Goal: Task Accomplishment & Management: Use online tool/utility

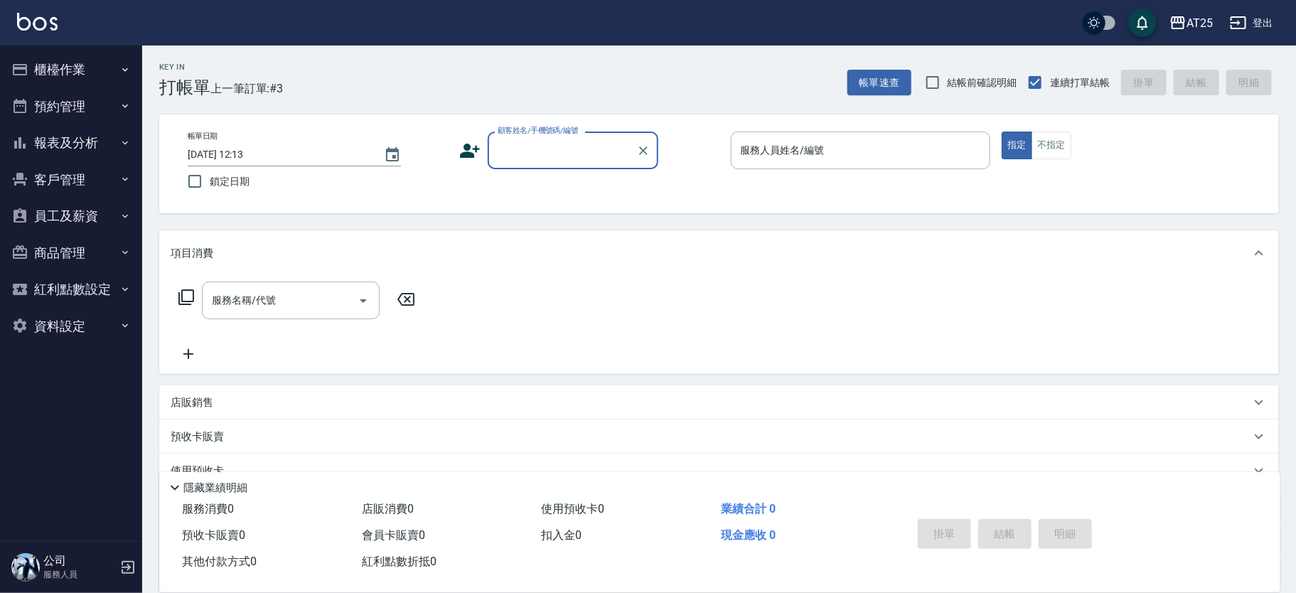
click at [112, 70] on button "櫃檯作業" at bounding box center [71, 69] width 131 height 37
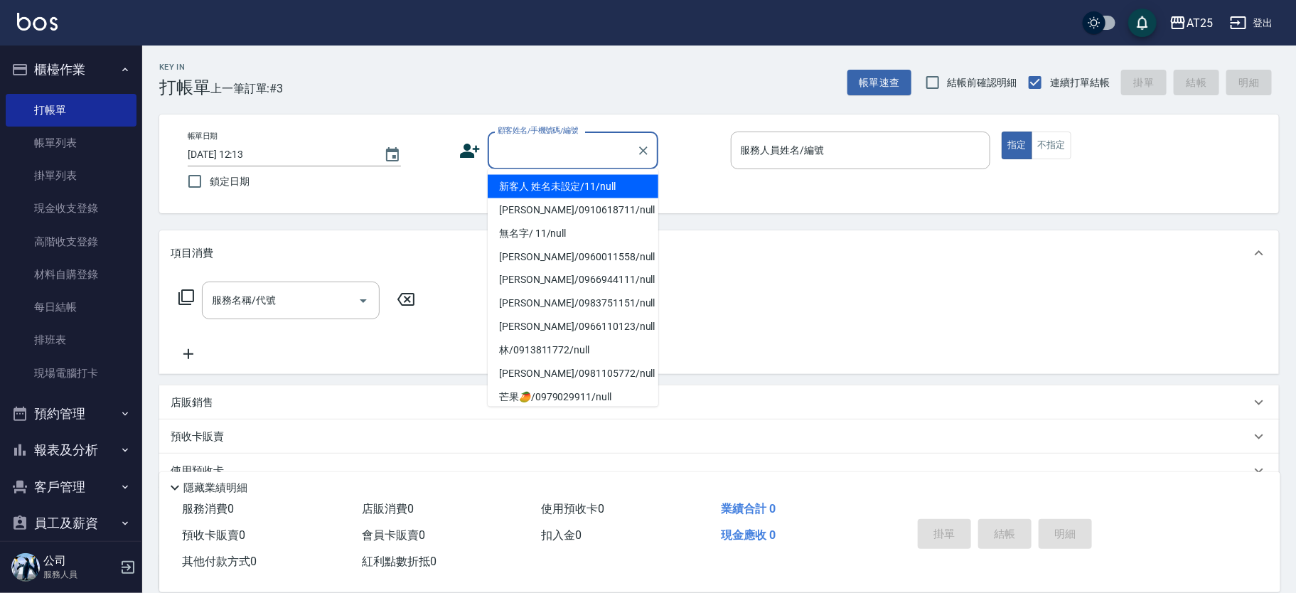
click at [551, 142] on div "顧客姓名/手機號碼/編號 顧客姓名/手機號碼/編號" at bounding box center [573, 151] width 171 height 38
click at [588, 178] on li "新客人 姓名未設定/11/null" at bounding box center [573, 186] width 171 height 23
type input "新客人 姓名未設定/11/null"
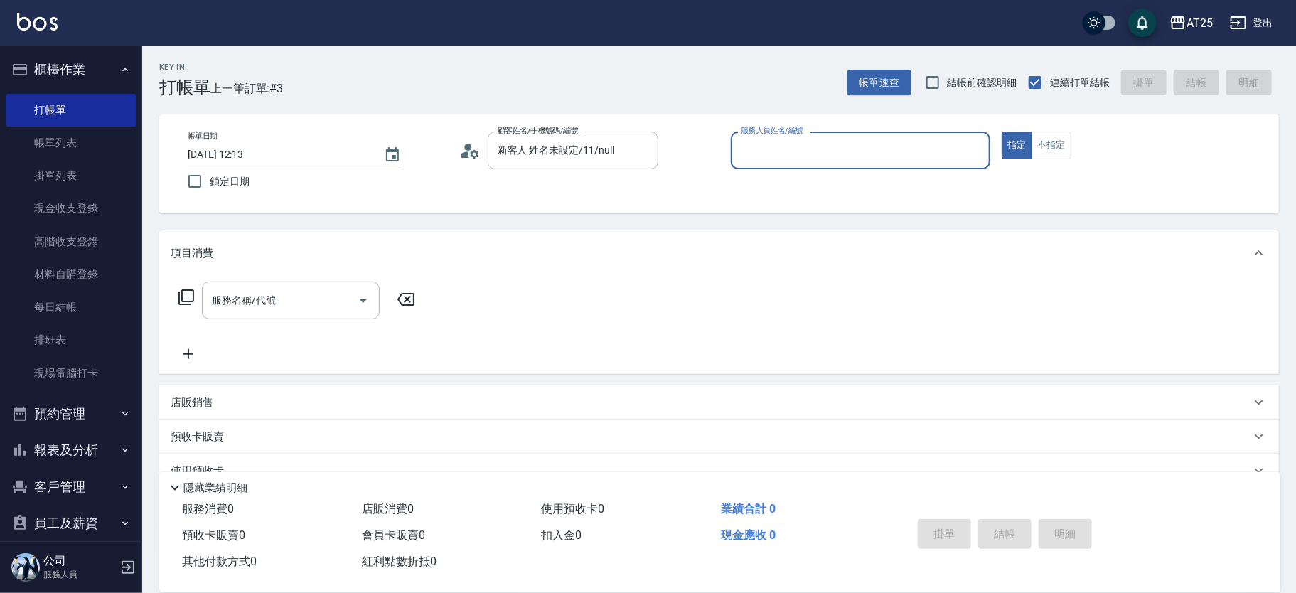
type input "1"
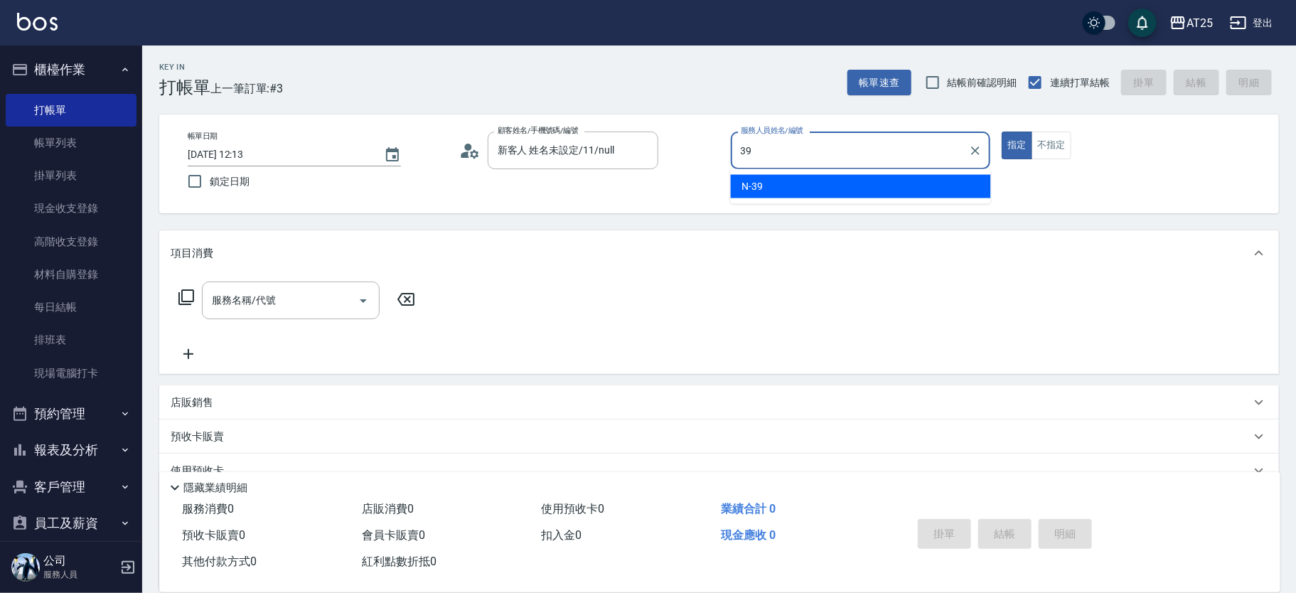
type input "N-39"
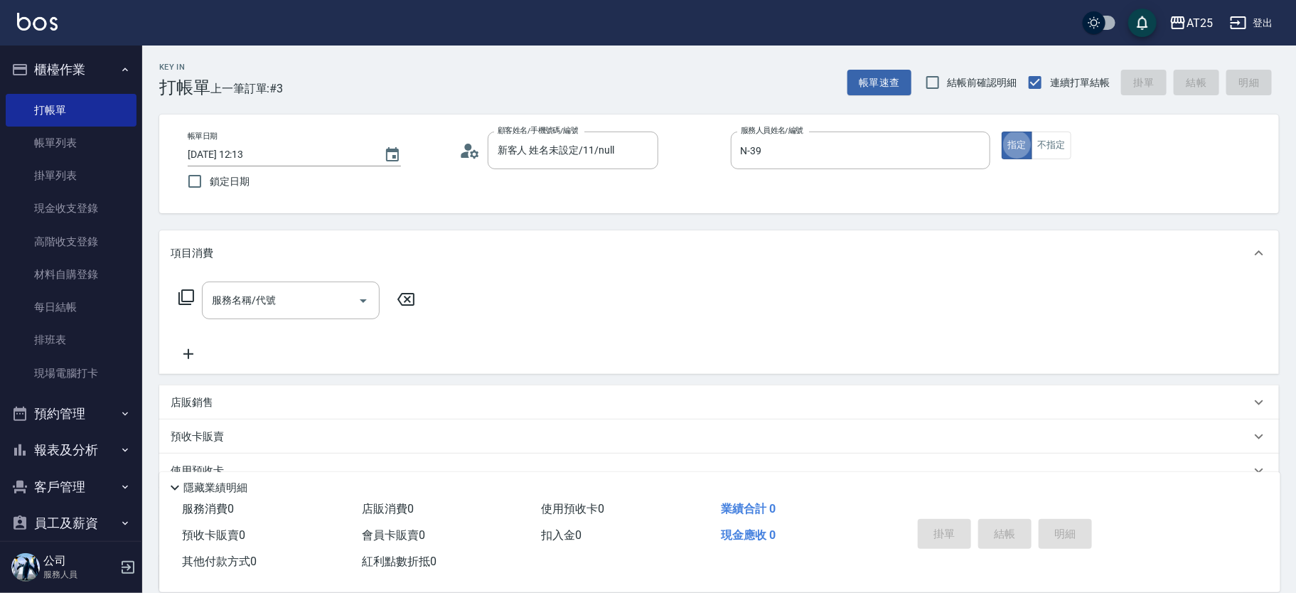
type button "true"
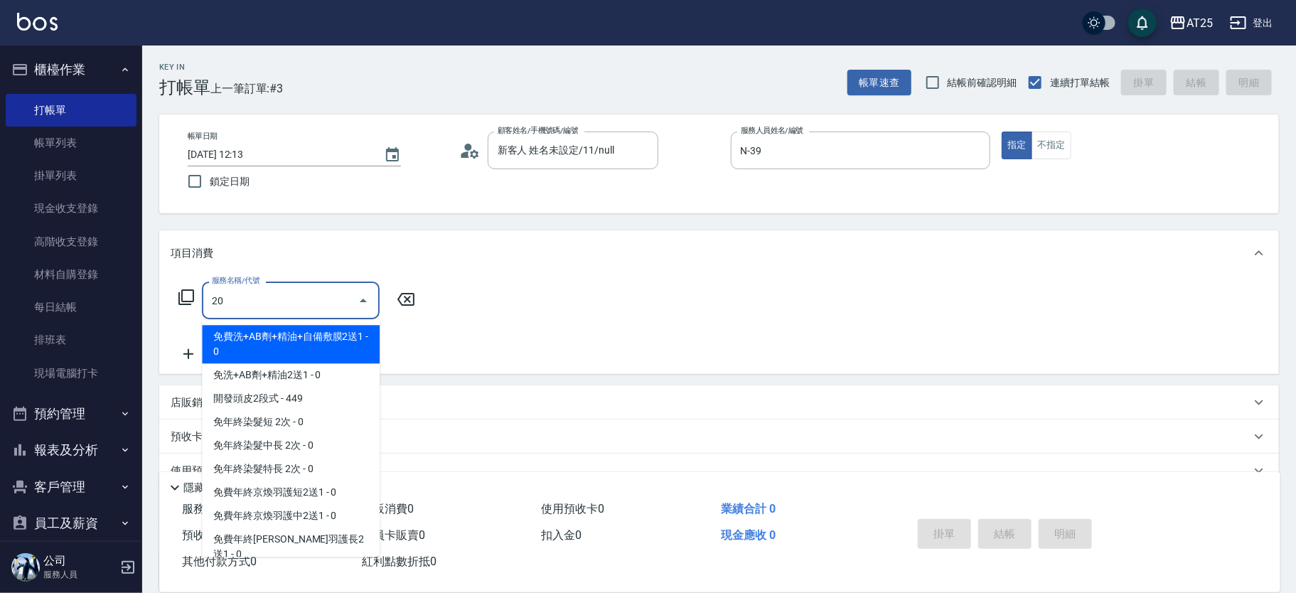
type input "201"
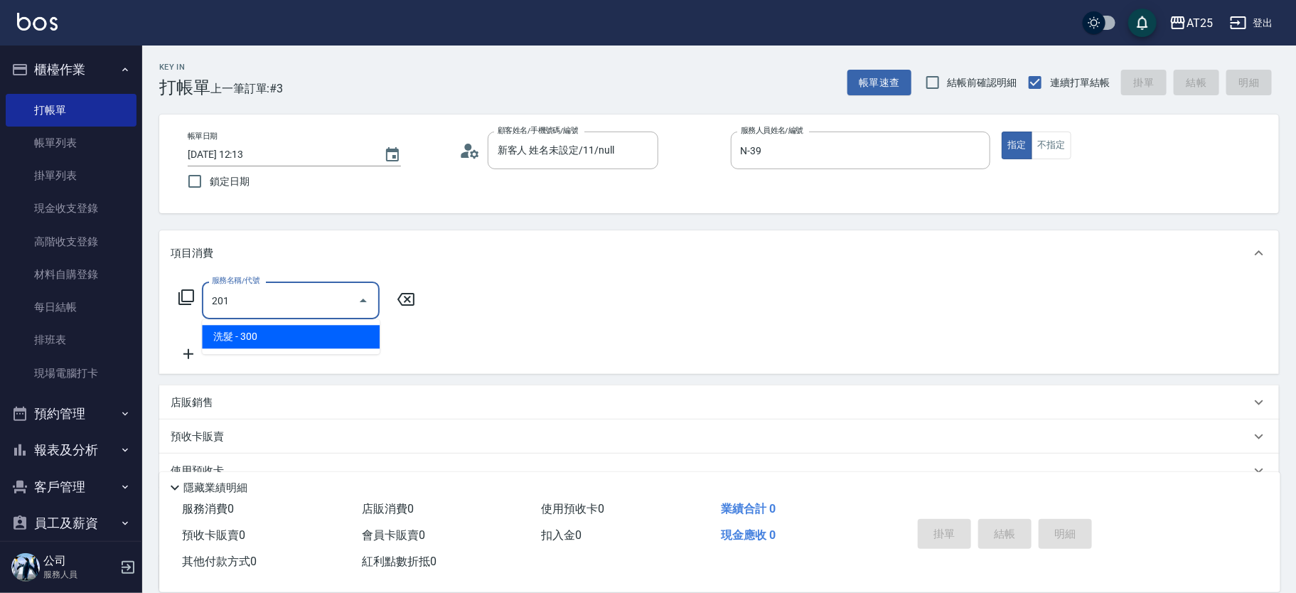
type input "30"
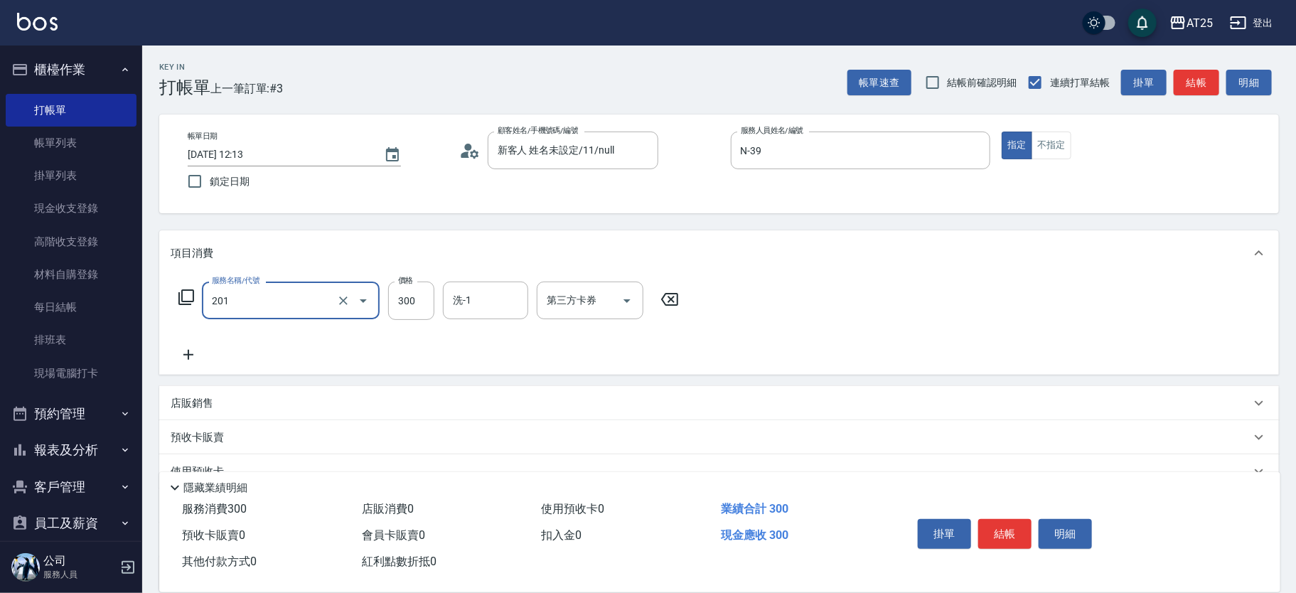
type input "洗髮(201)"
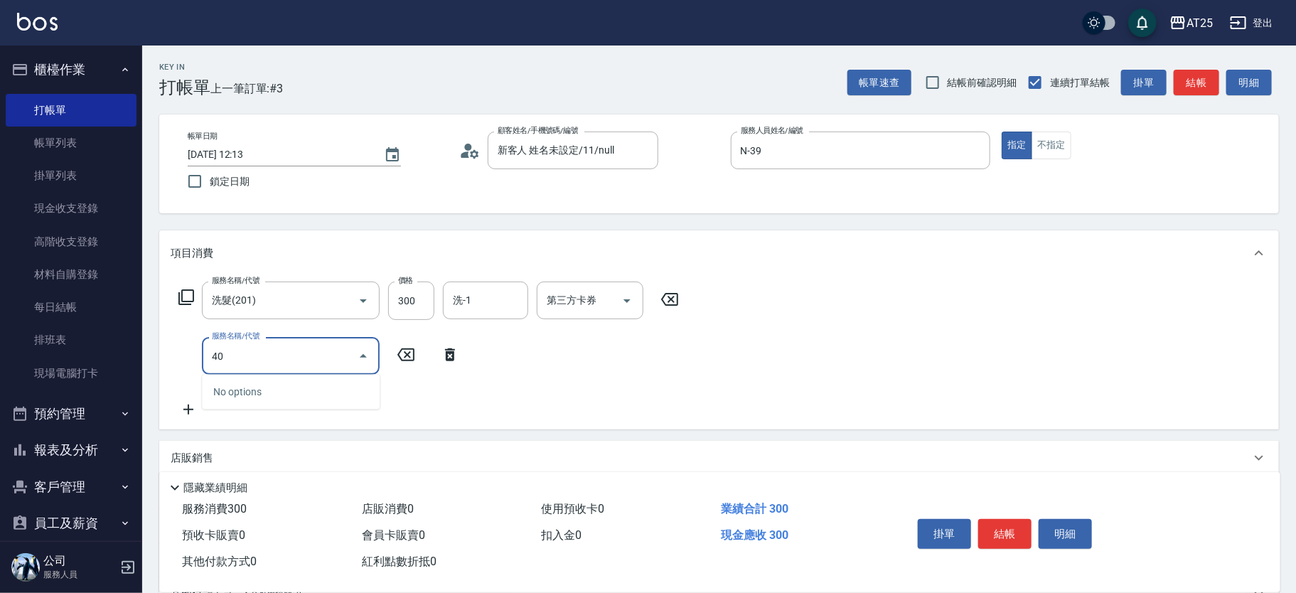
type input "401"
type input "60"
type input "剪髮(401)"
type input "30"
type input "20"
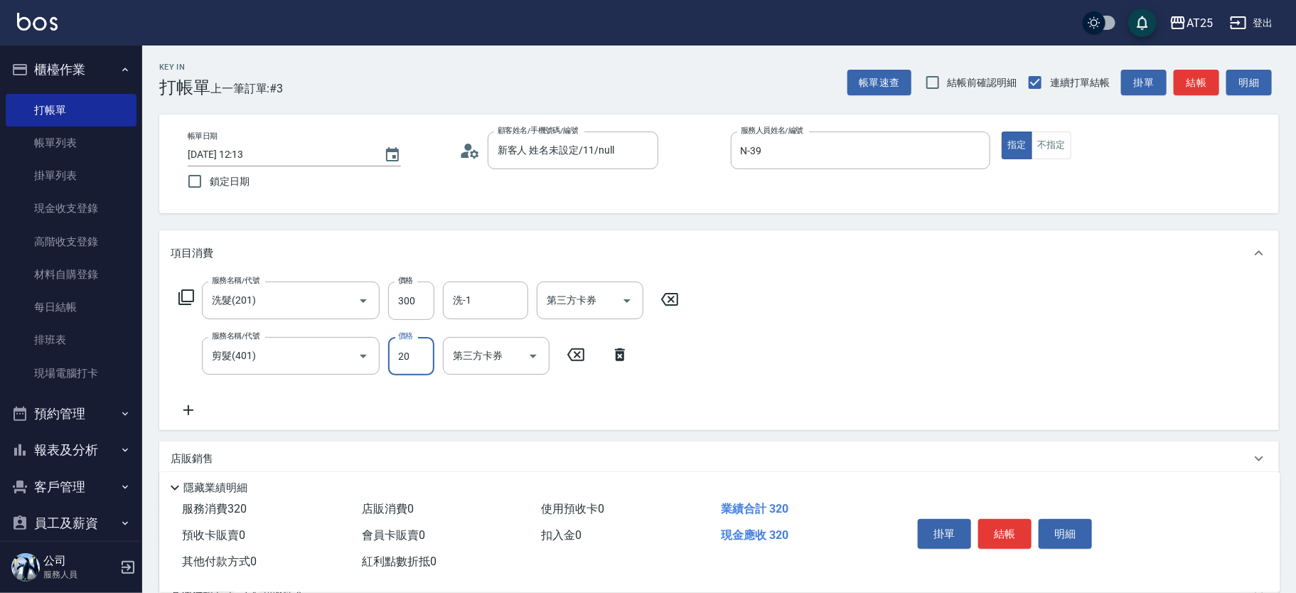
type input "50"
type input "200"
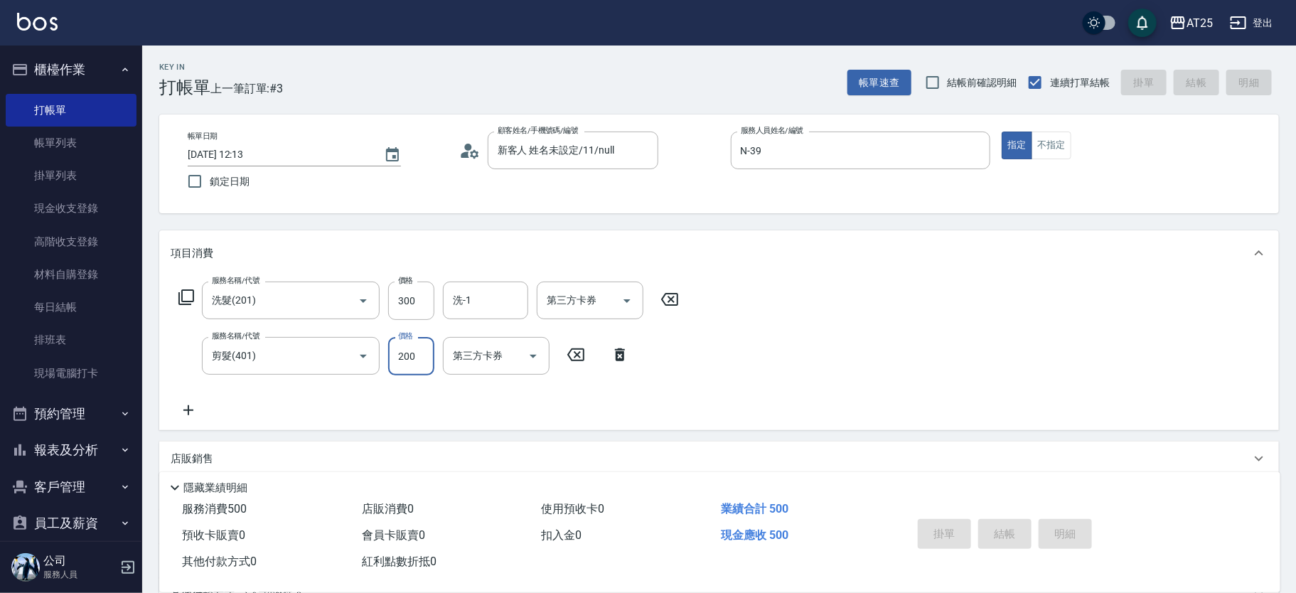
type input "2025/09/21 13:02"
type input "0"
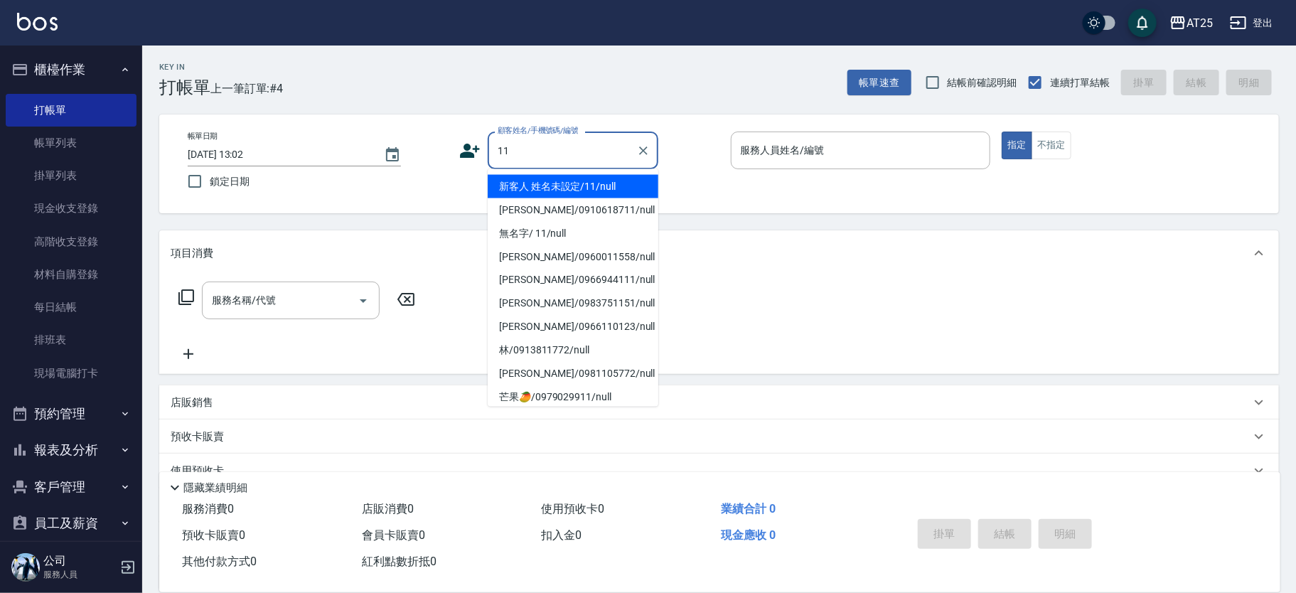
type input "新客人 姓名未設定/11/null"
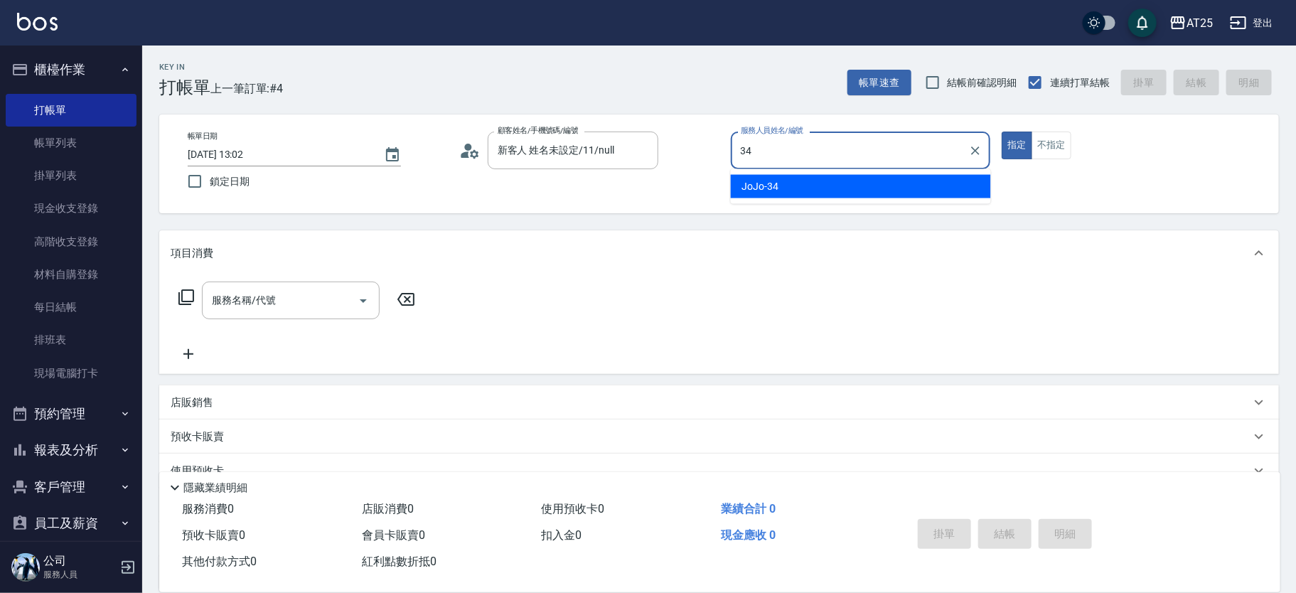
type input "JoJo-34"
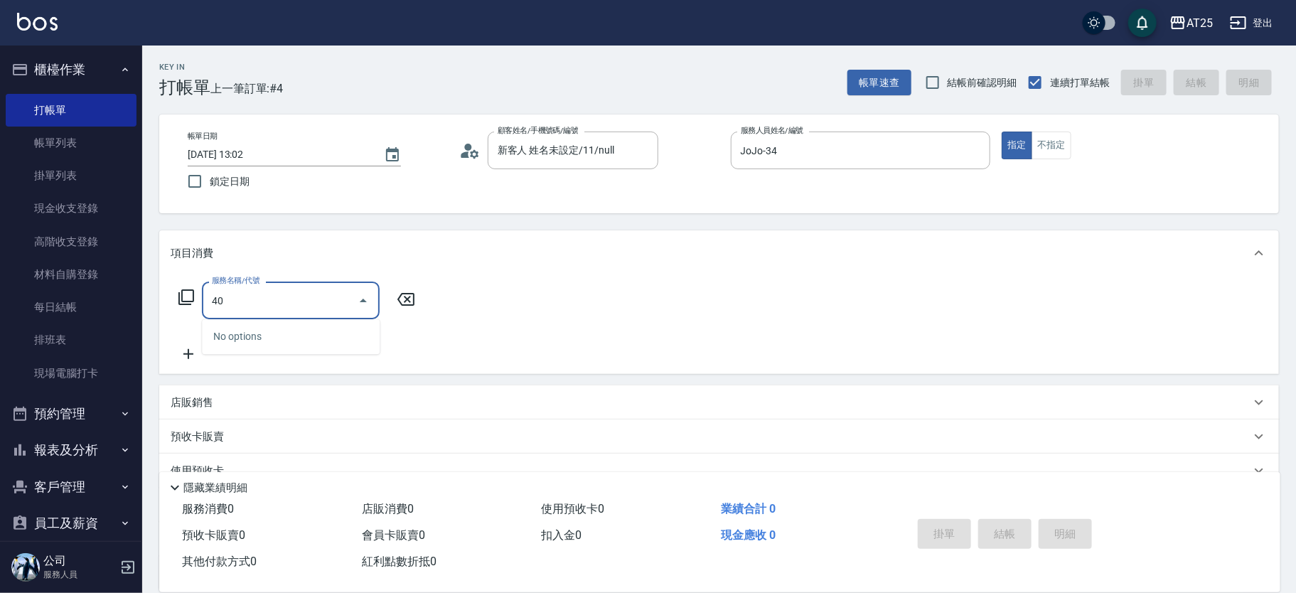
type input "401"
type input "30"
type input "剪髮(401)"
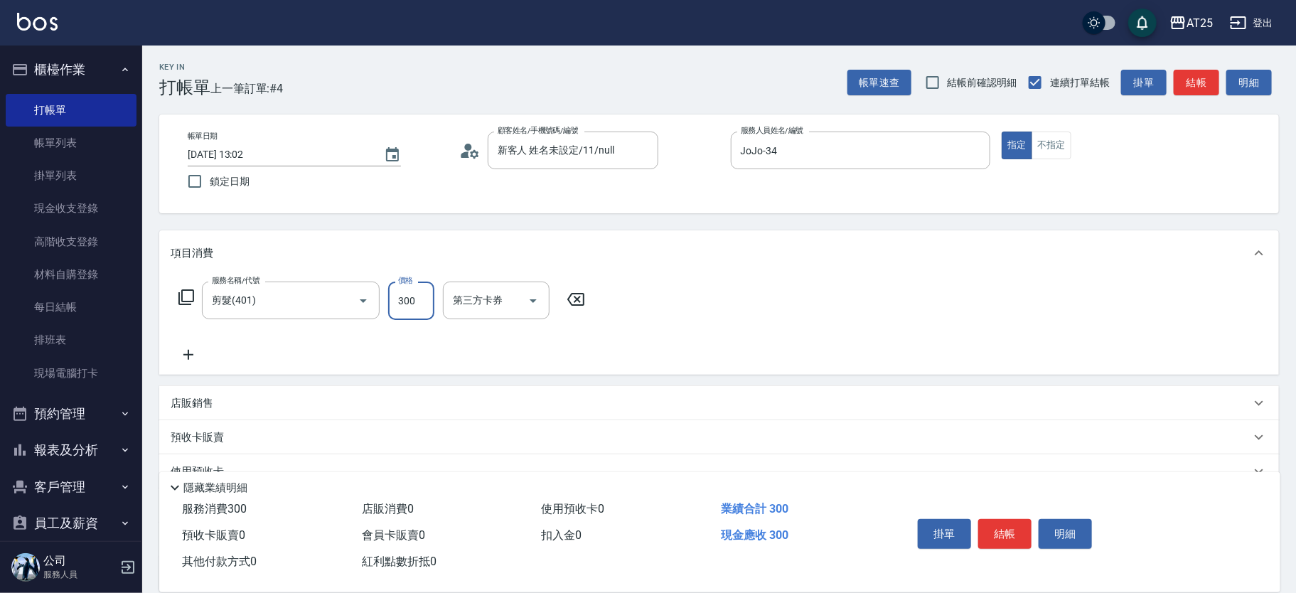
type input "0"
type input "40"
type input "400"
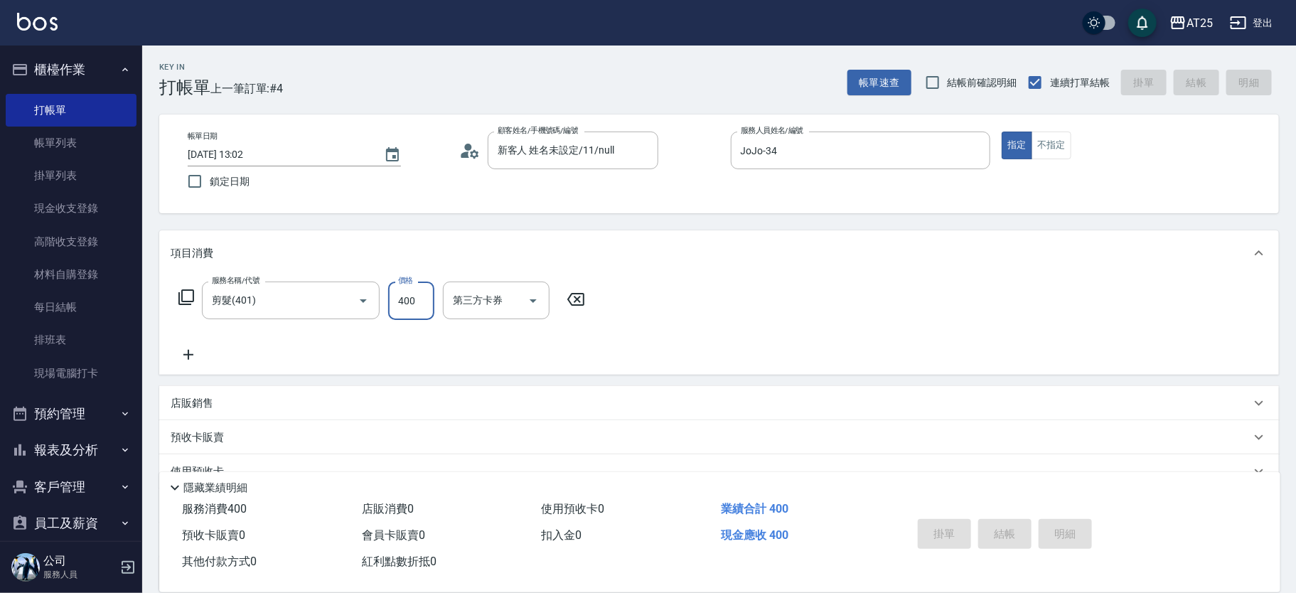
type input "0"
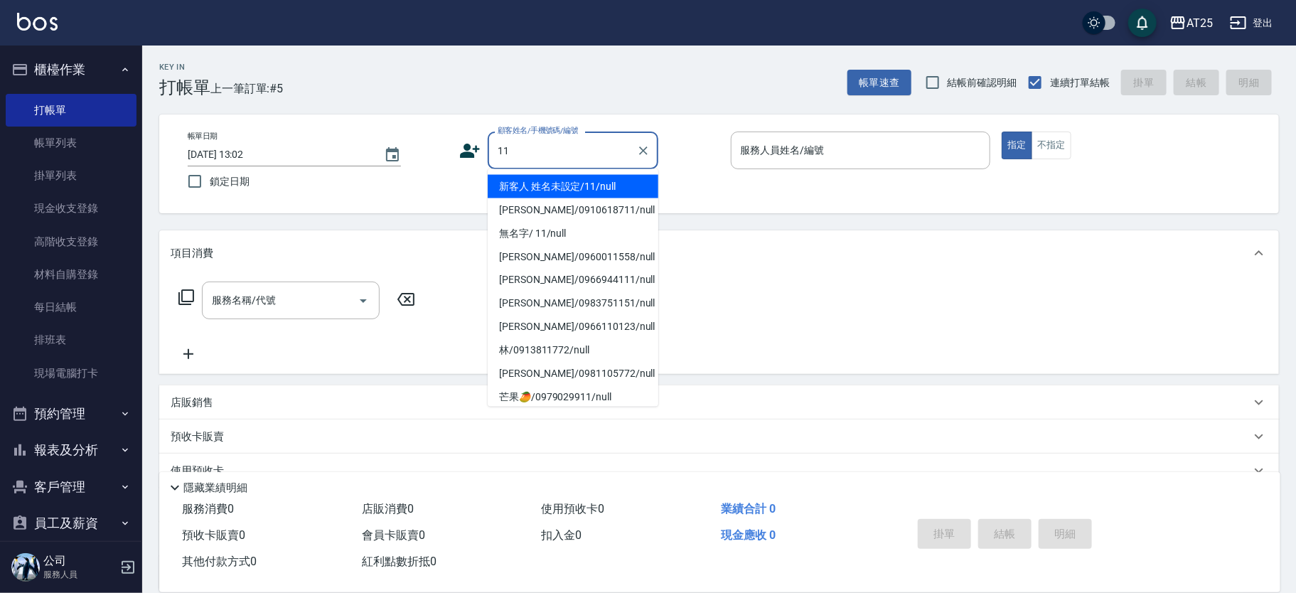
type input "新客人 姓名未設定/11/null"
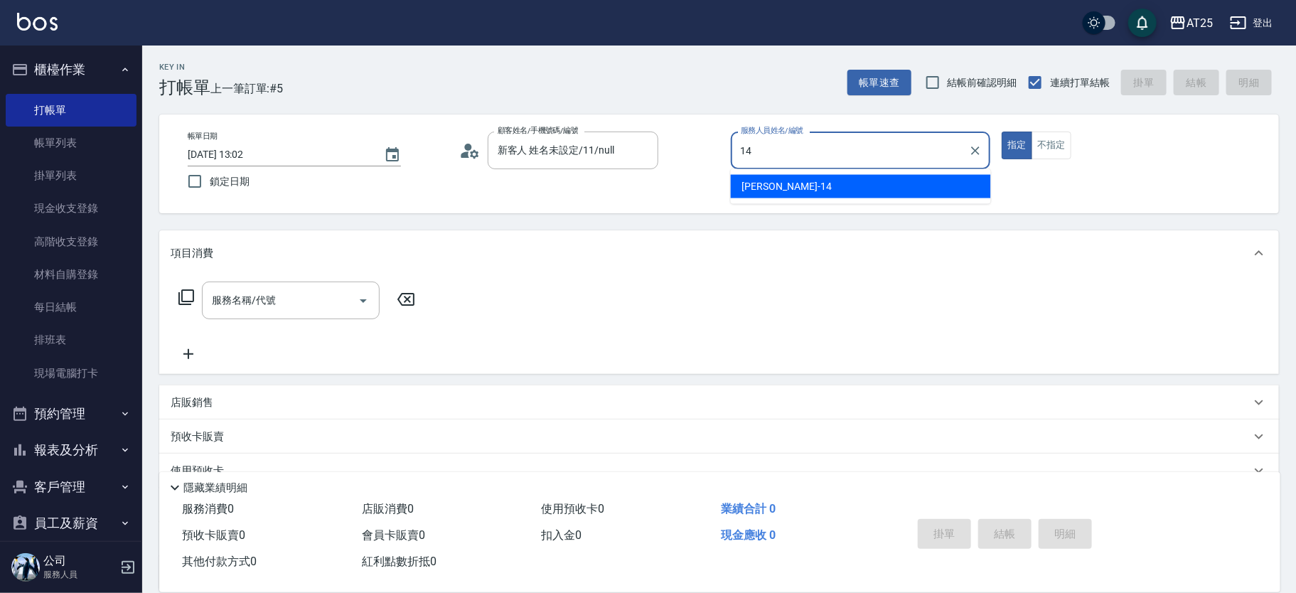
type input "Ken-14"
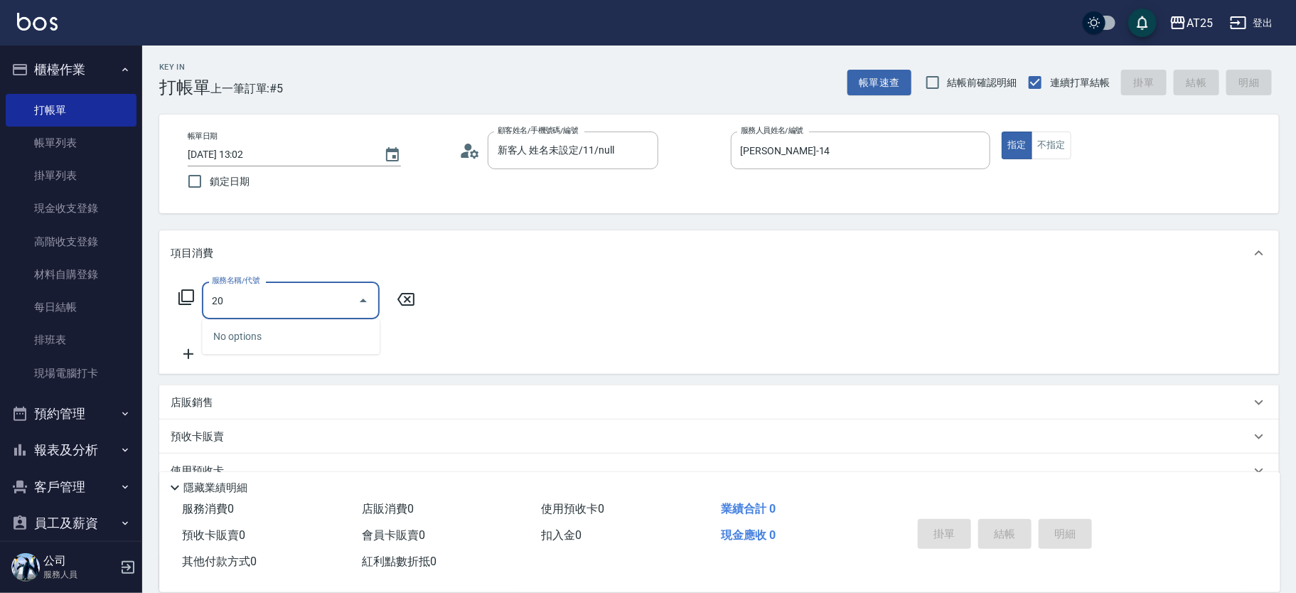
type input "201"
type input "30"
type input "洗髮(201)"
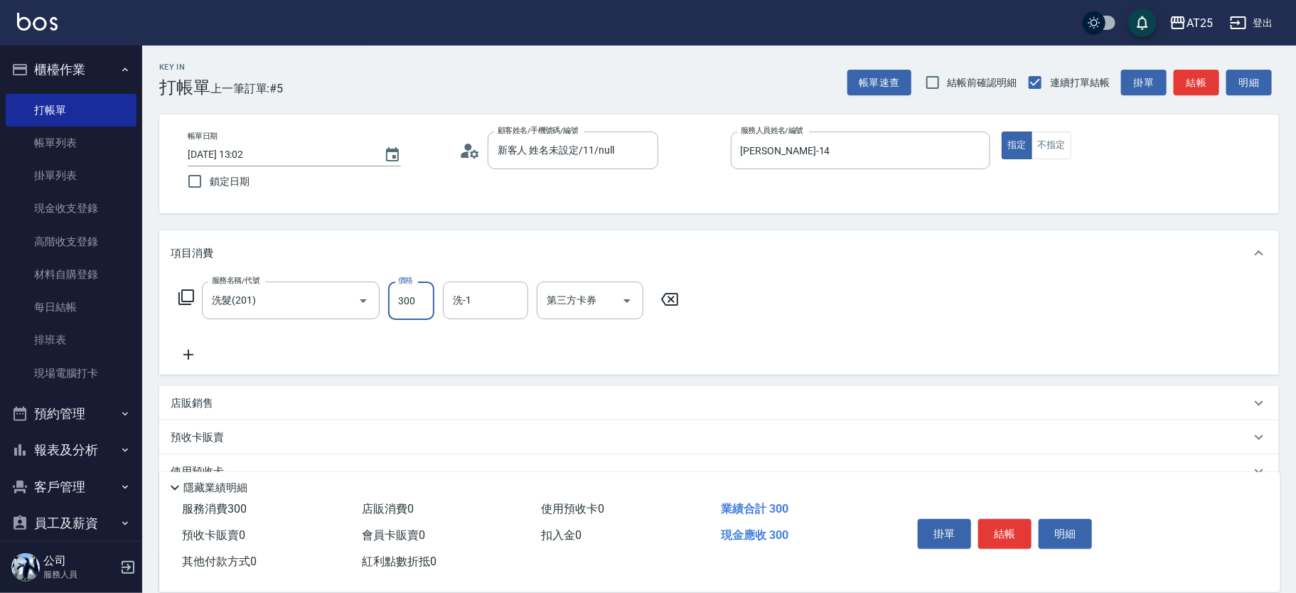
type input "0"
type input "40"
type input "400"
type input "小宇-58"
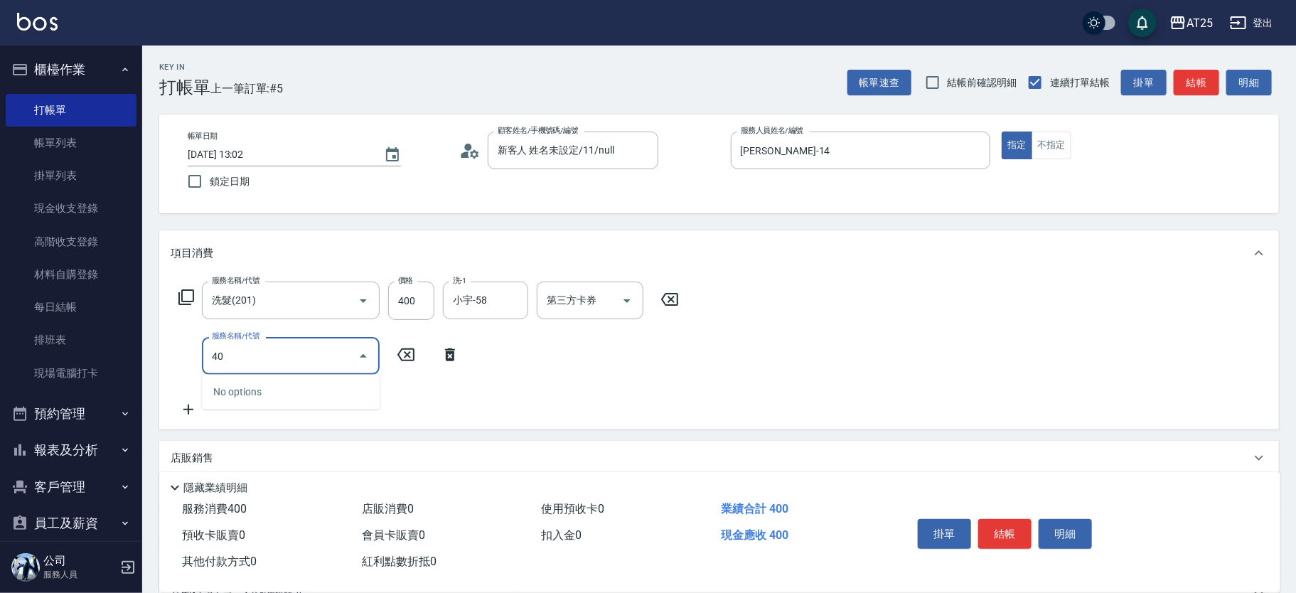
type input "401"
type input "70"
type input "剪髮(401)"
type input "4"
type input "40"
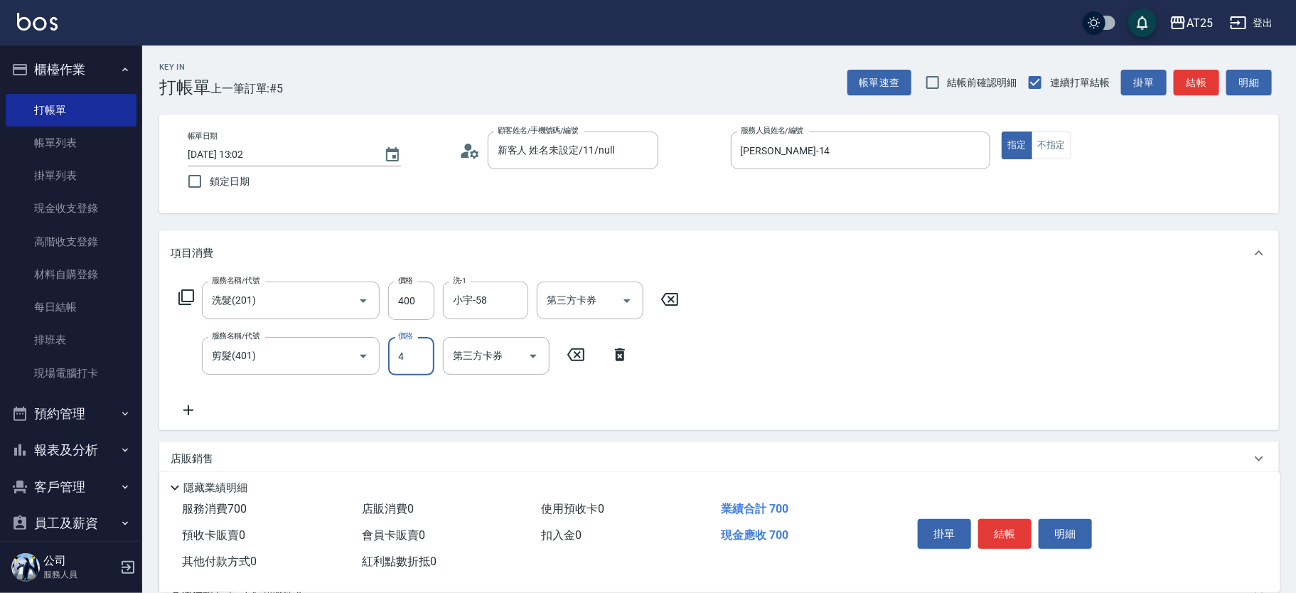
type input "40"
type input "80"
type input "400"
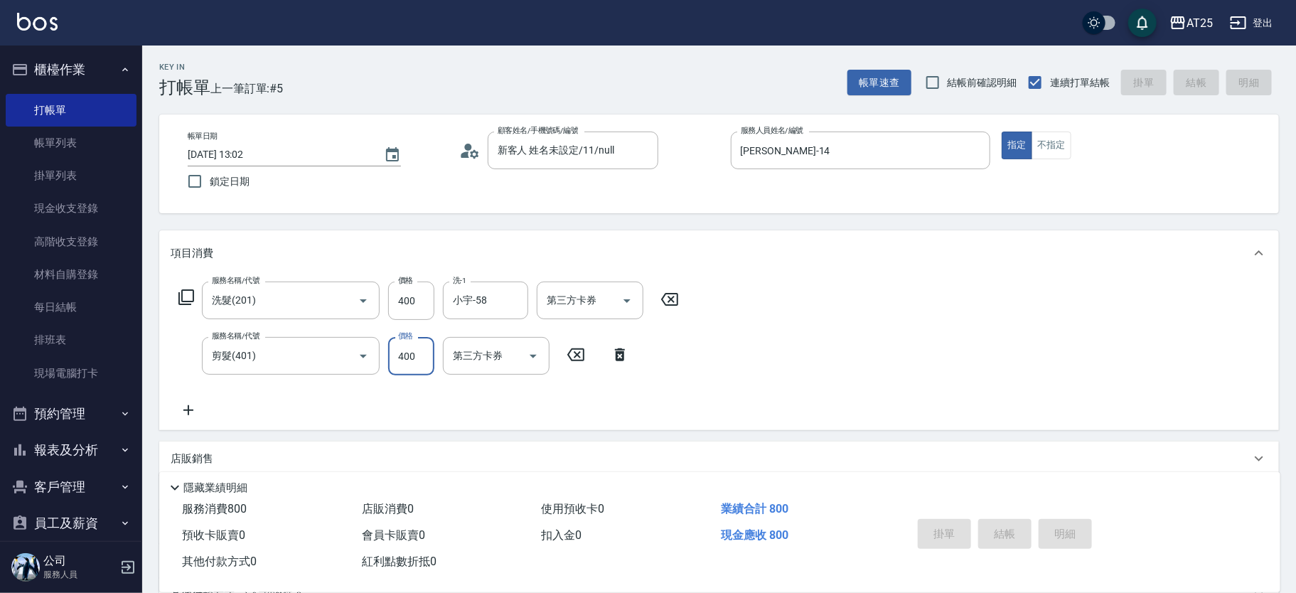
type input "0"
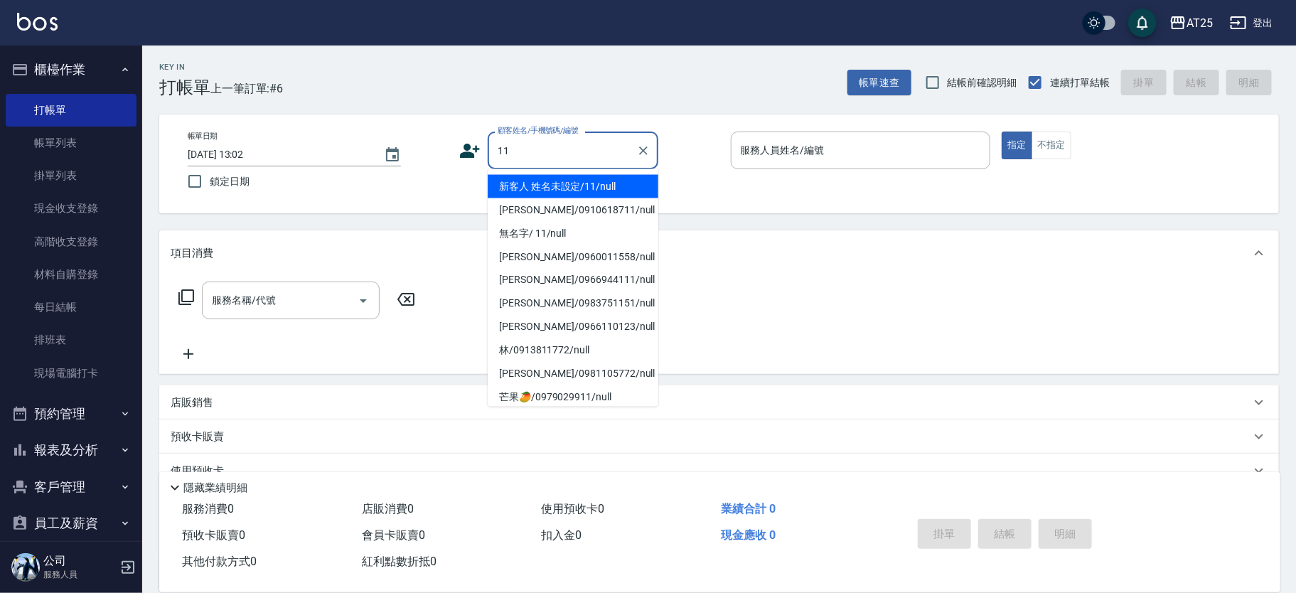
type input "新客人 姓名未設定/11/null"
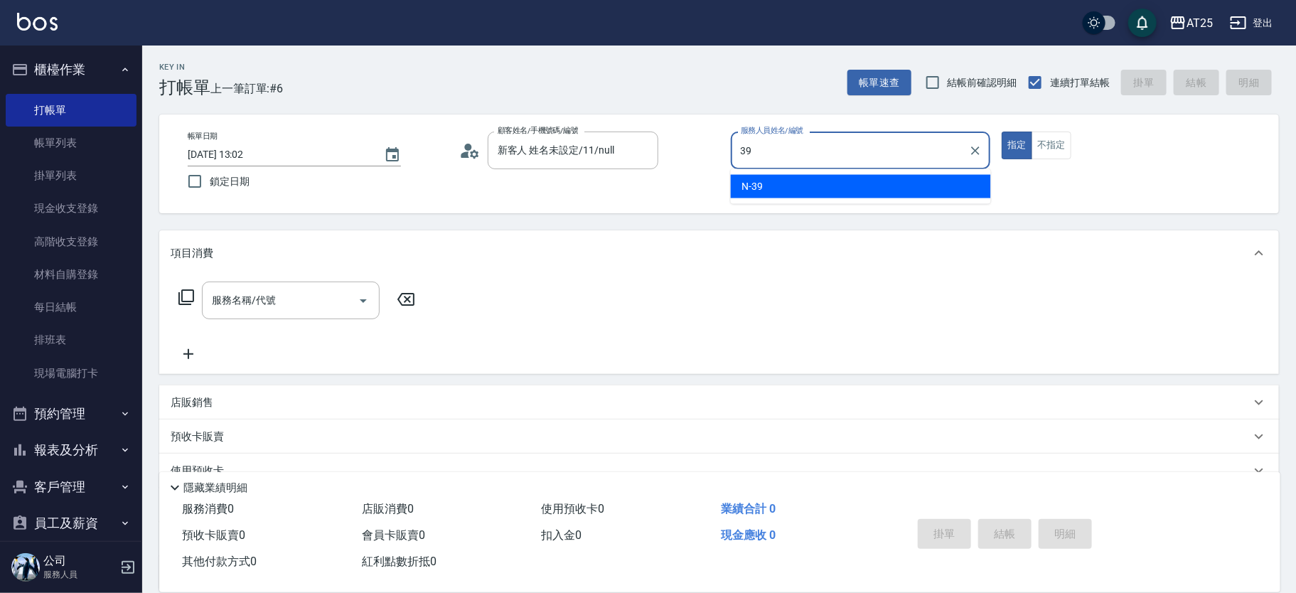
type input "N-39"
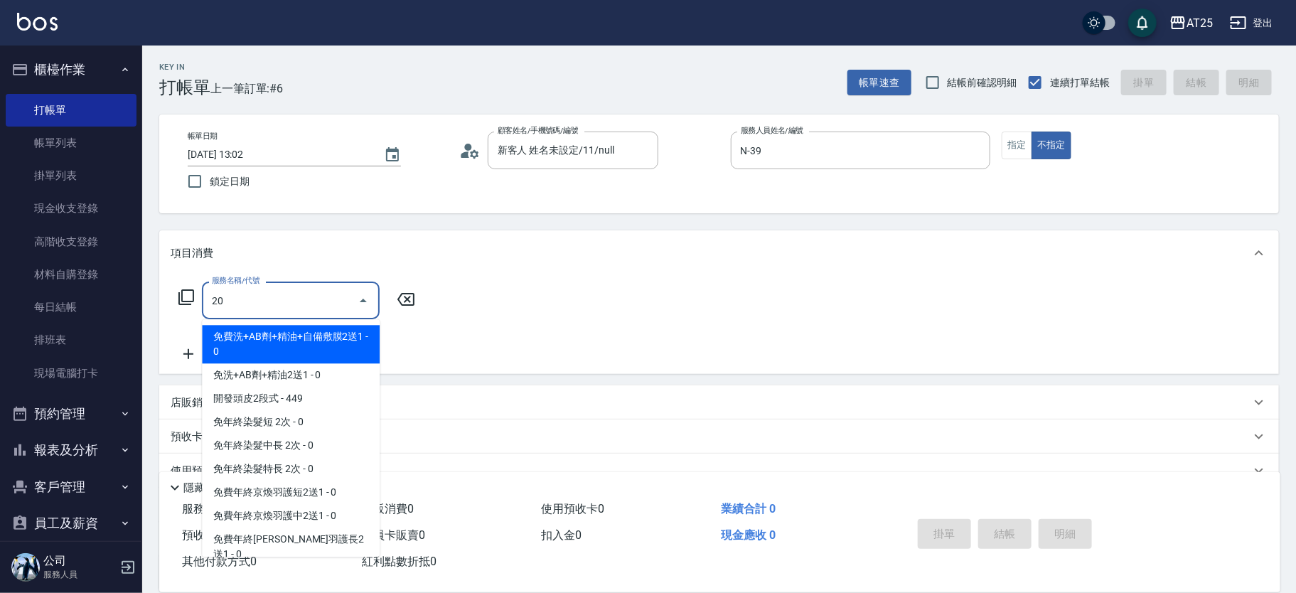
type input "201"
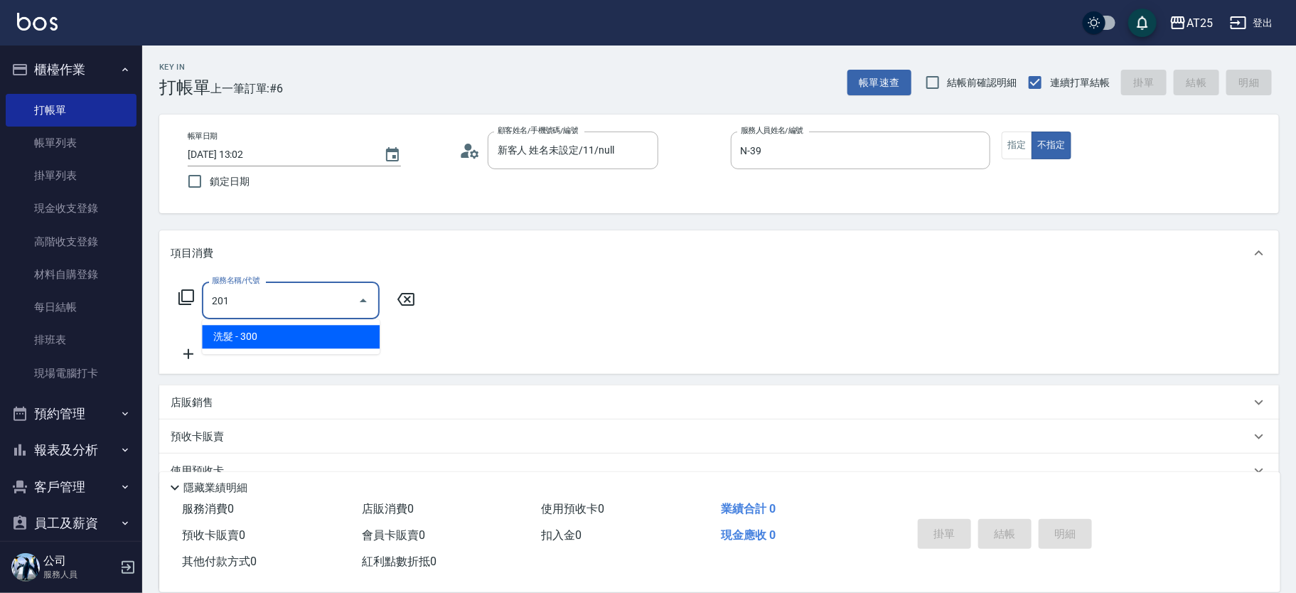
type input "30"
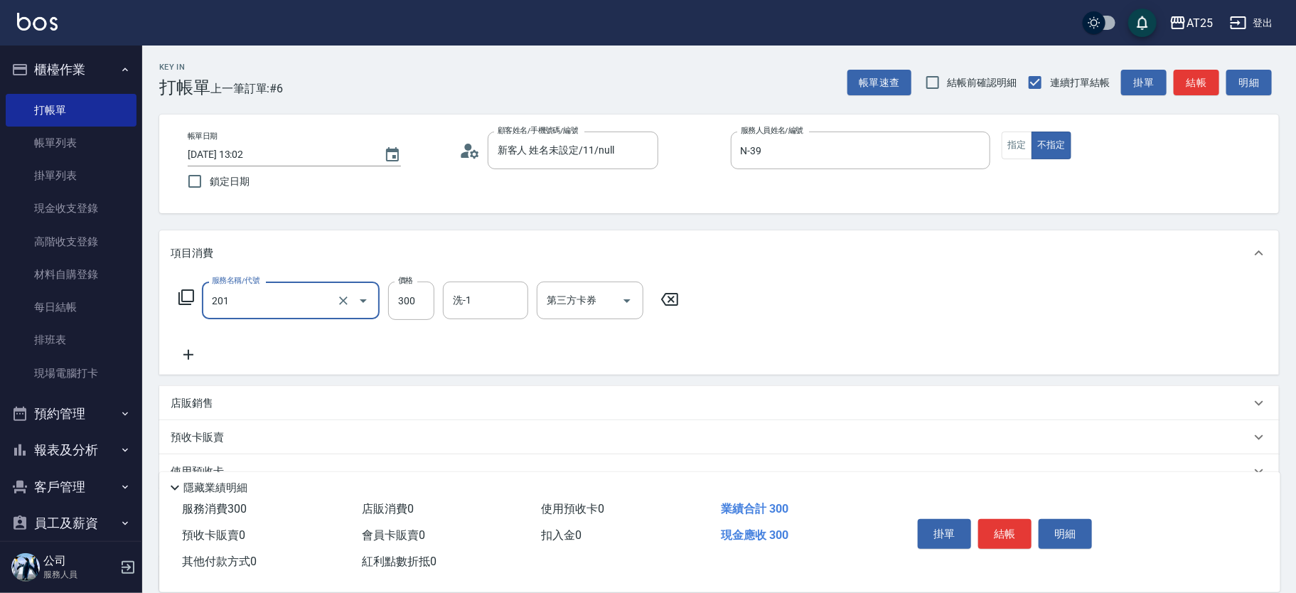
type input "洗髮(201)"
type input "0"
type input "40"
type input "400"
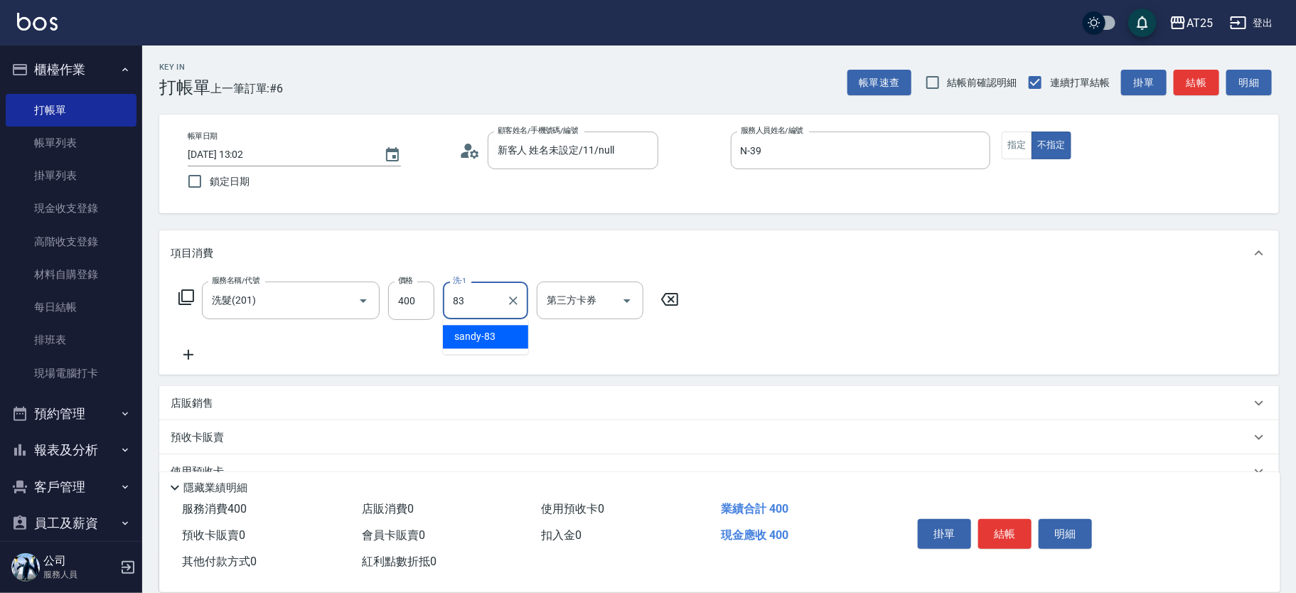
type input "sandy-83"
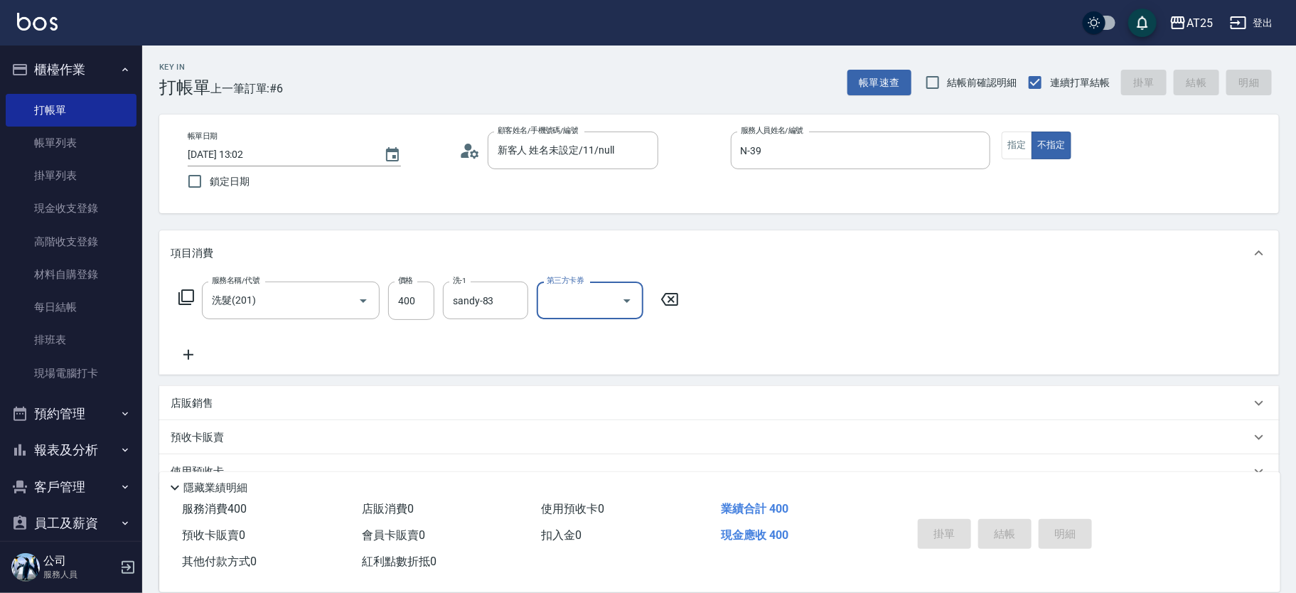
type input "0"
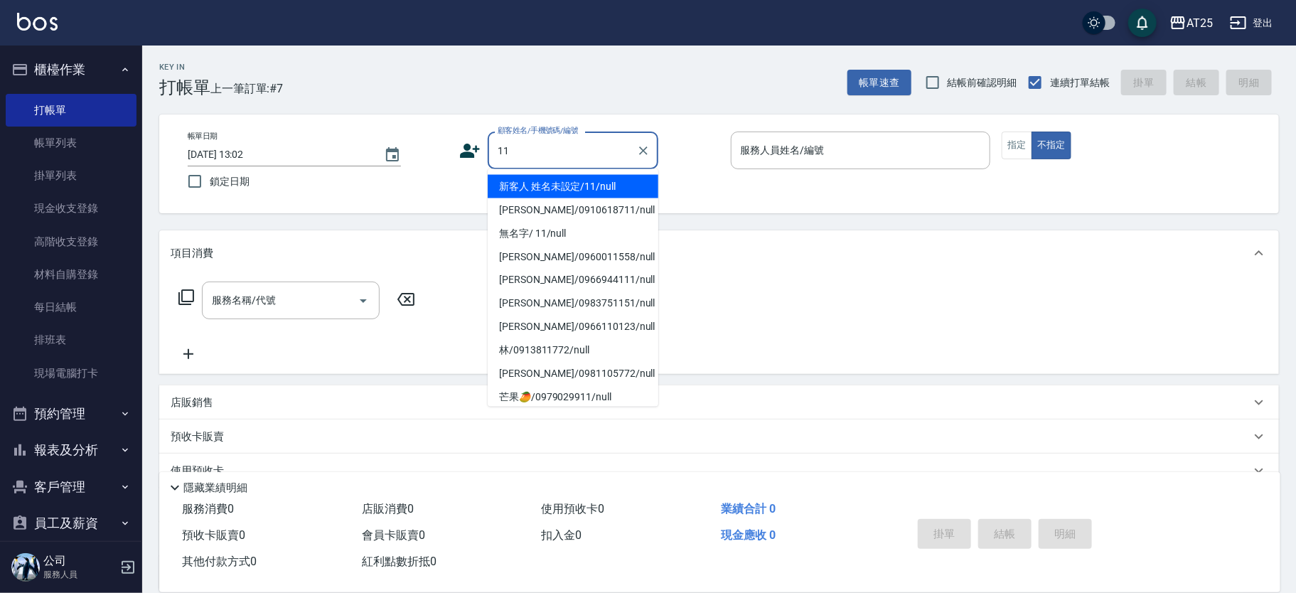
type input "新客人 姓名未設定/11/null"
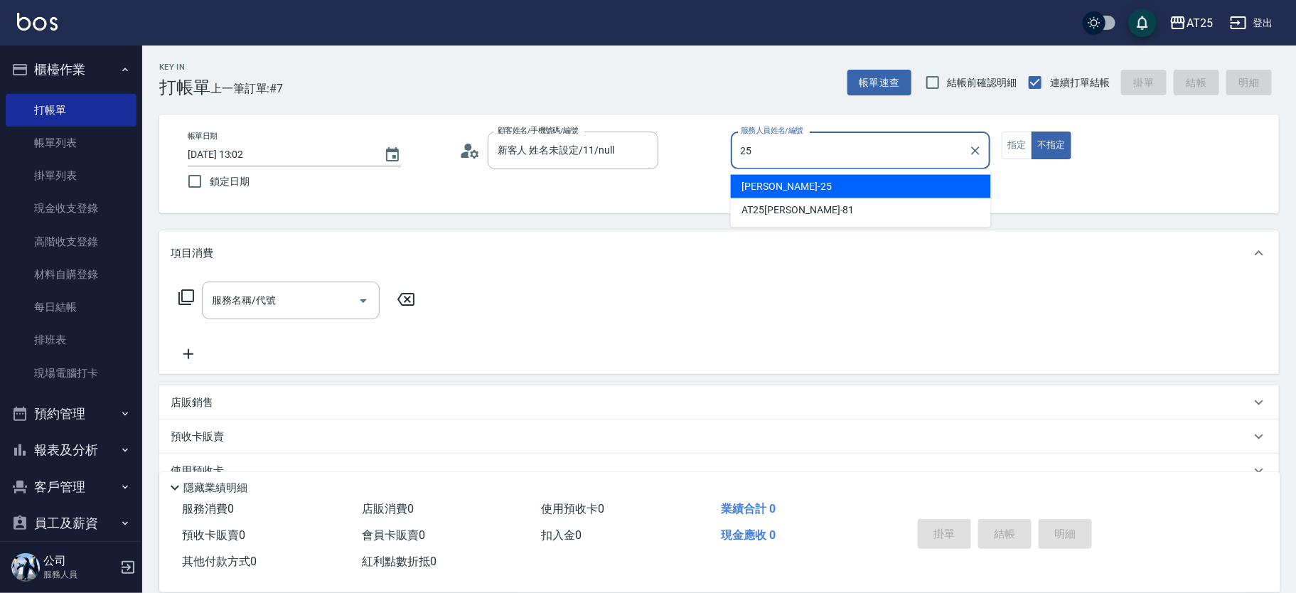
type input "Evan-25"
type button "false"
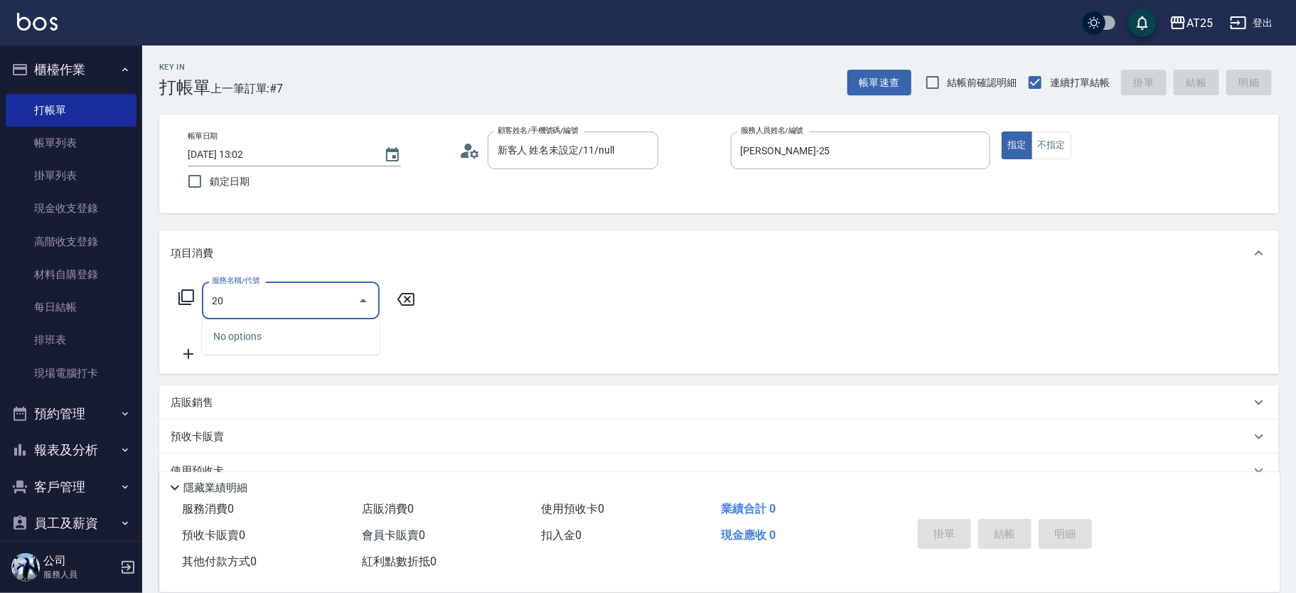
type input "201"
type input "30"
type input "洗髮(201)"
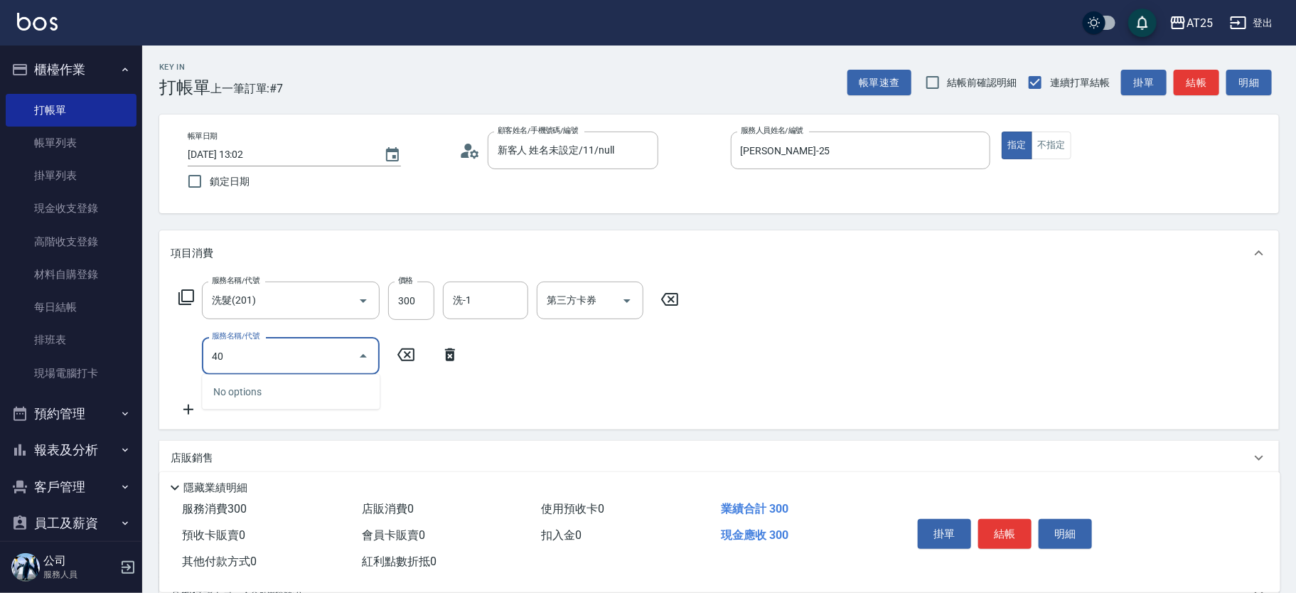
type input "401"
type input "60"
type input "剪髮(401)"
type input "30"
type input "20"
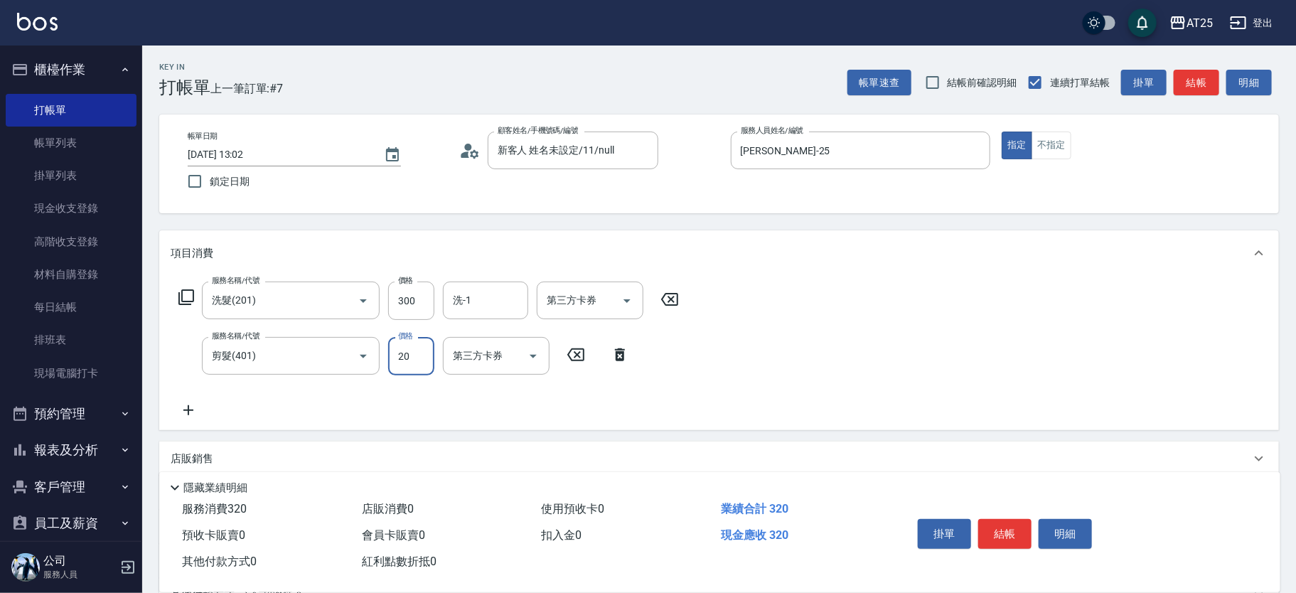
type input "50"
type input "200"
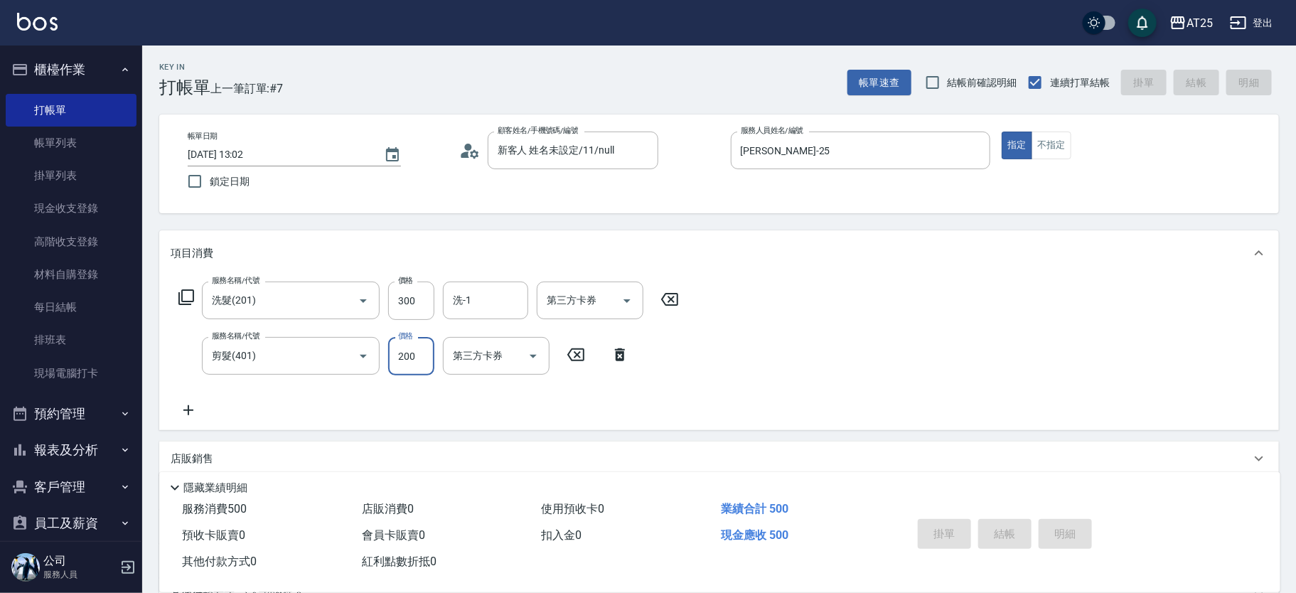
type input "2025/09/21 13:03"
type input "0"
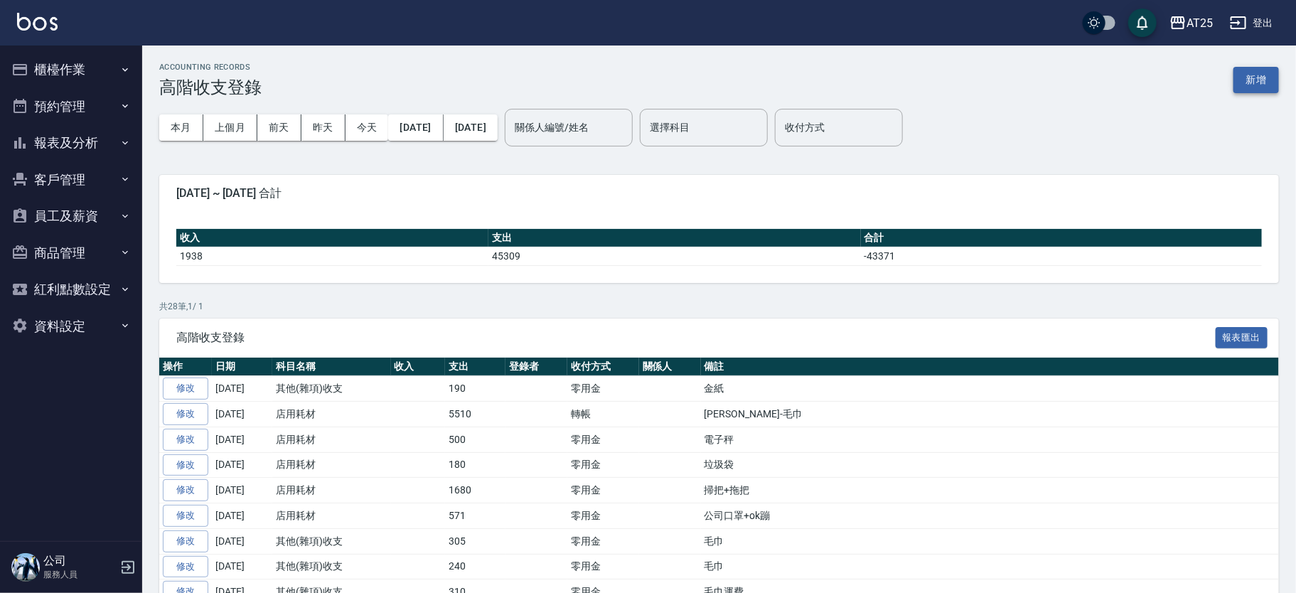
drag, startPoint x: 0, startPoint y: 0, endPoint x: 1255, endPoint y: 81, distance: 1257.6
click at [1255, 81] on button "新增" at bounding box center [1257, 80] width 46 height 26
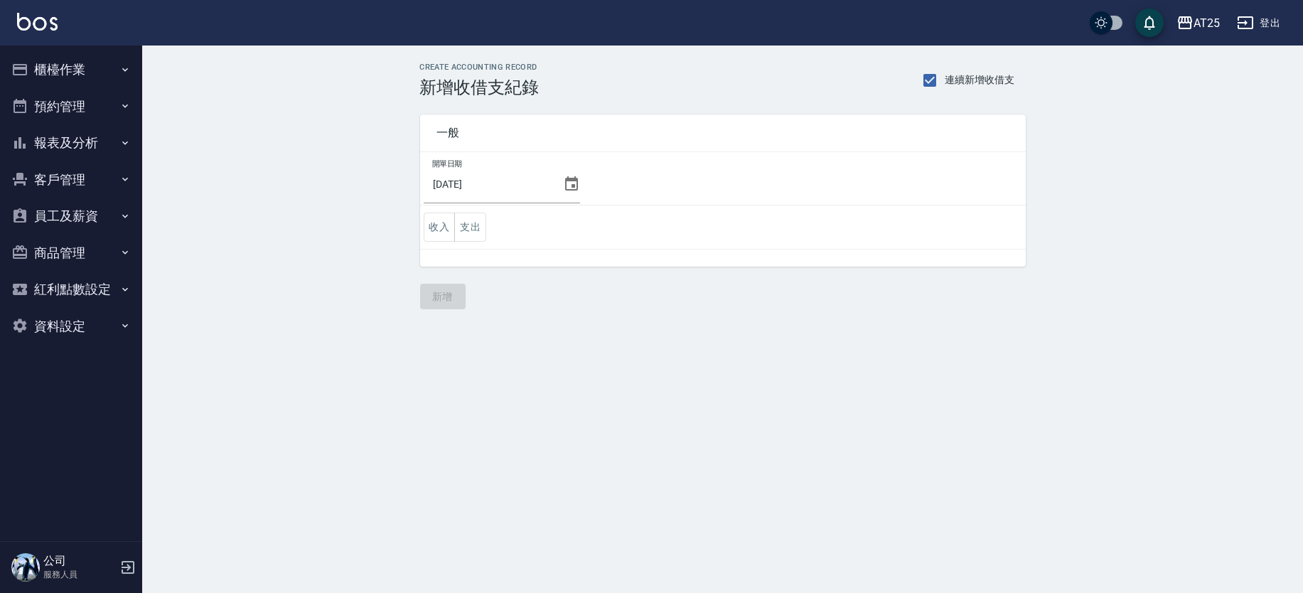
click at [565, 178] on icon at bounding box center [571, 183] width 13 height 14
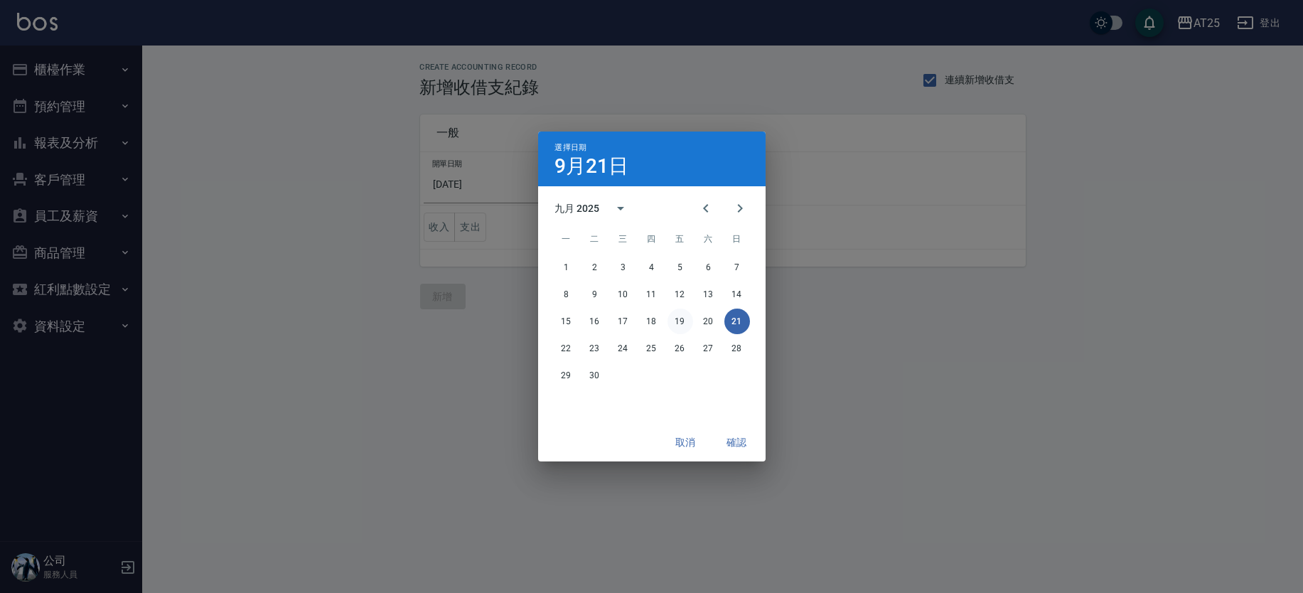
click at [683, 324] on button "19" at bounding box center [681, 322] width 26 height 26
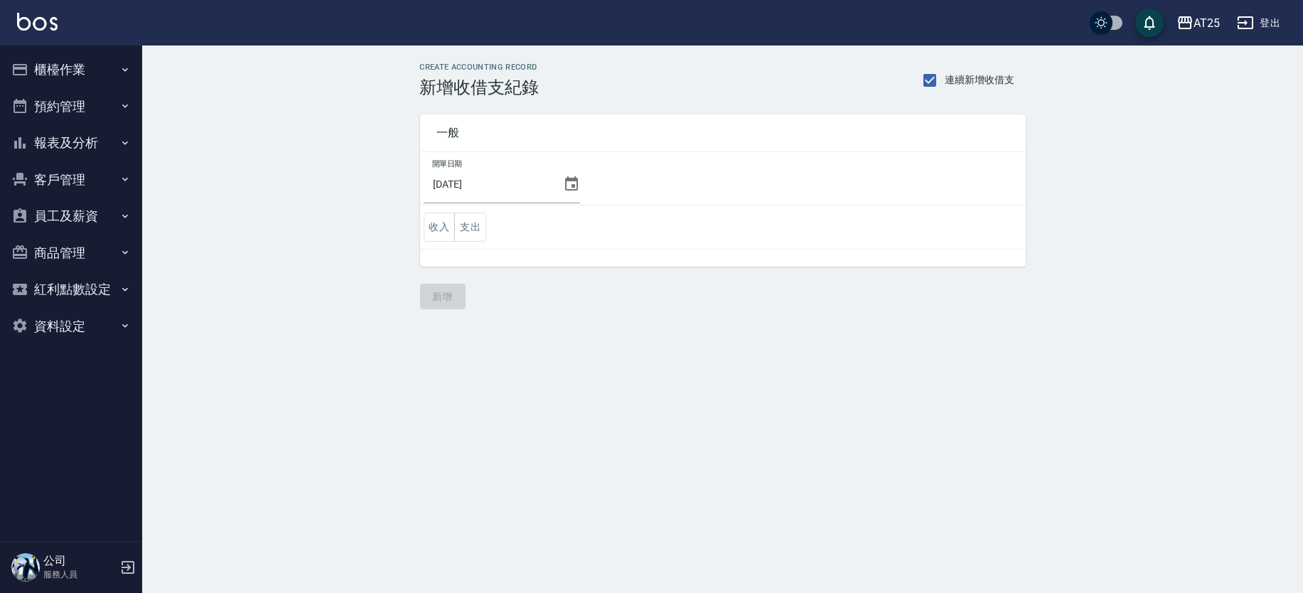
click at [473, 228] on button "支出" at bounding box center [470, 227] width 32 height 29
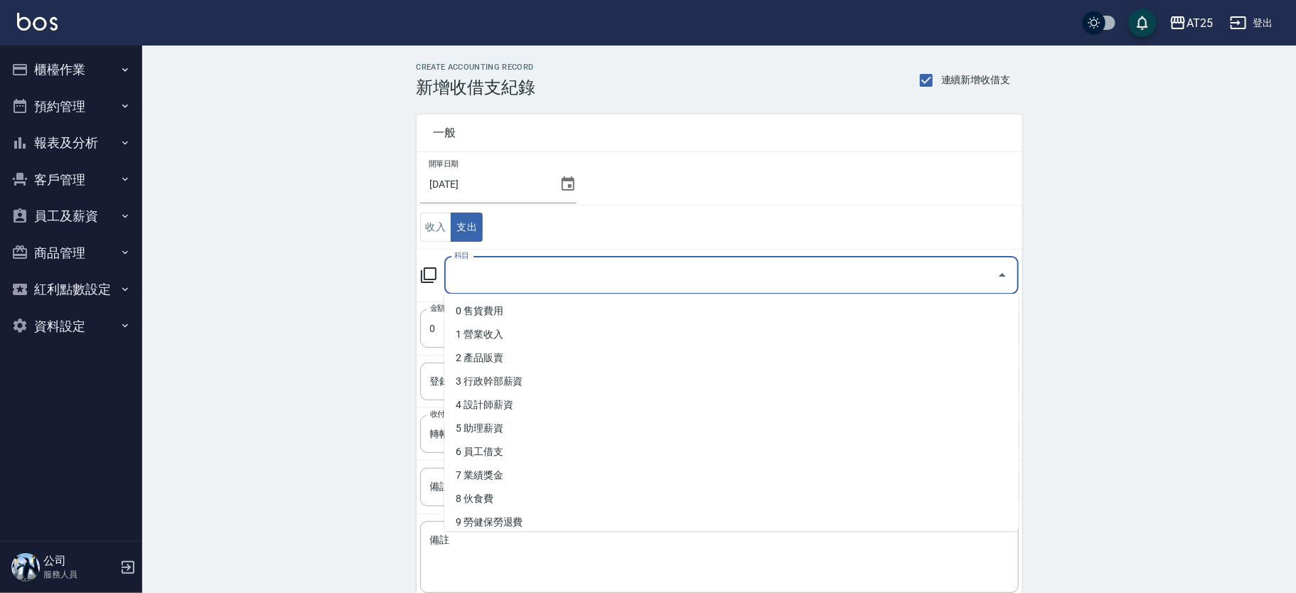
click at [554, 283] on input "科目" at bounding box center [721, 275] width 540 height 25
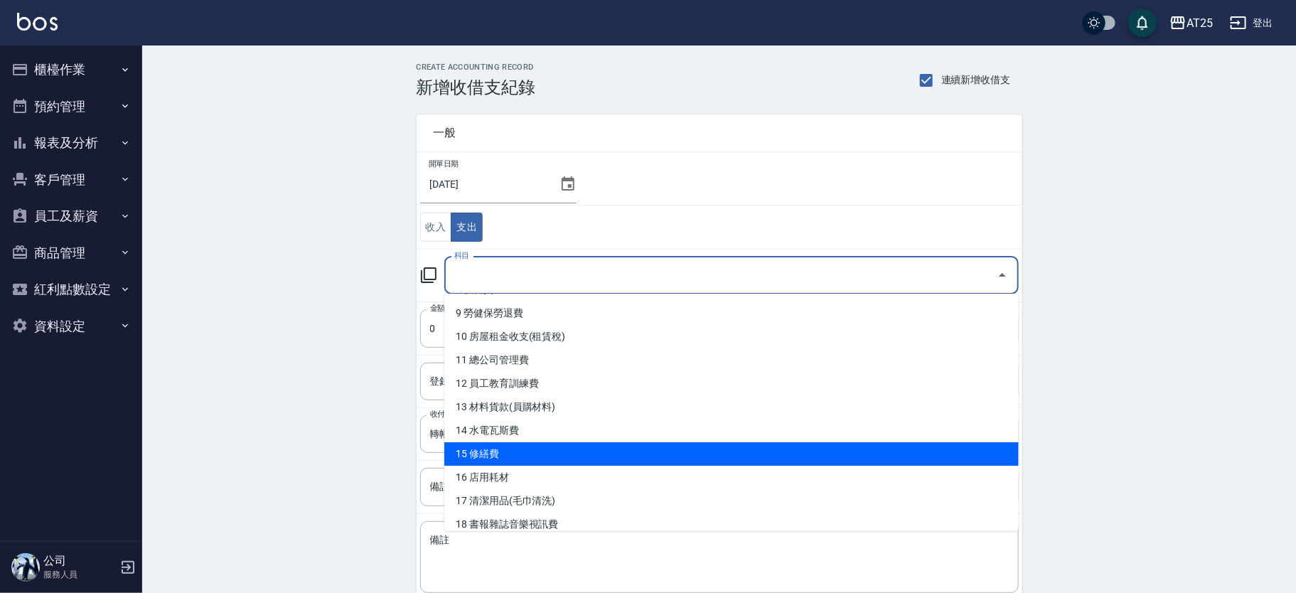
click at [897, 442] on li "15 修繕費" at bounding box center [731, 453] width 575 height 23
type input "15 修繕費"
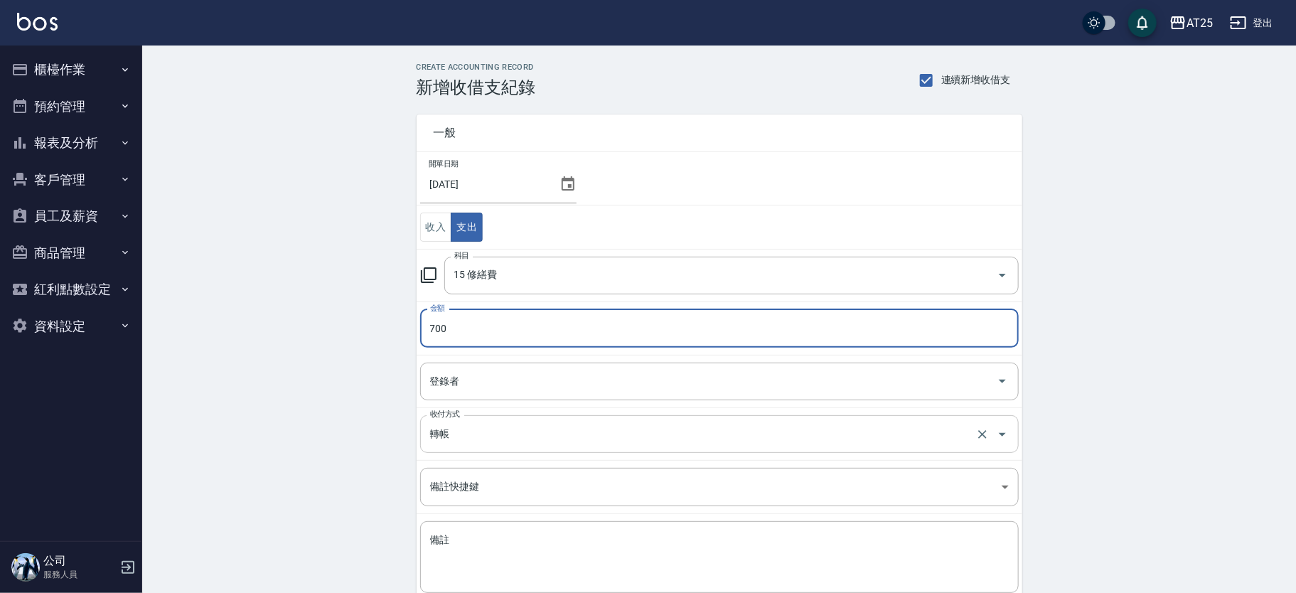
type input "700"
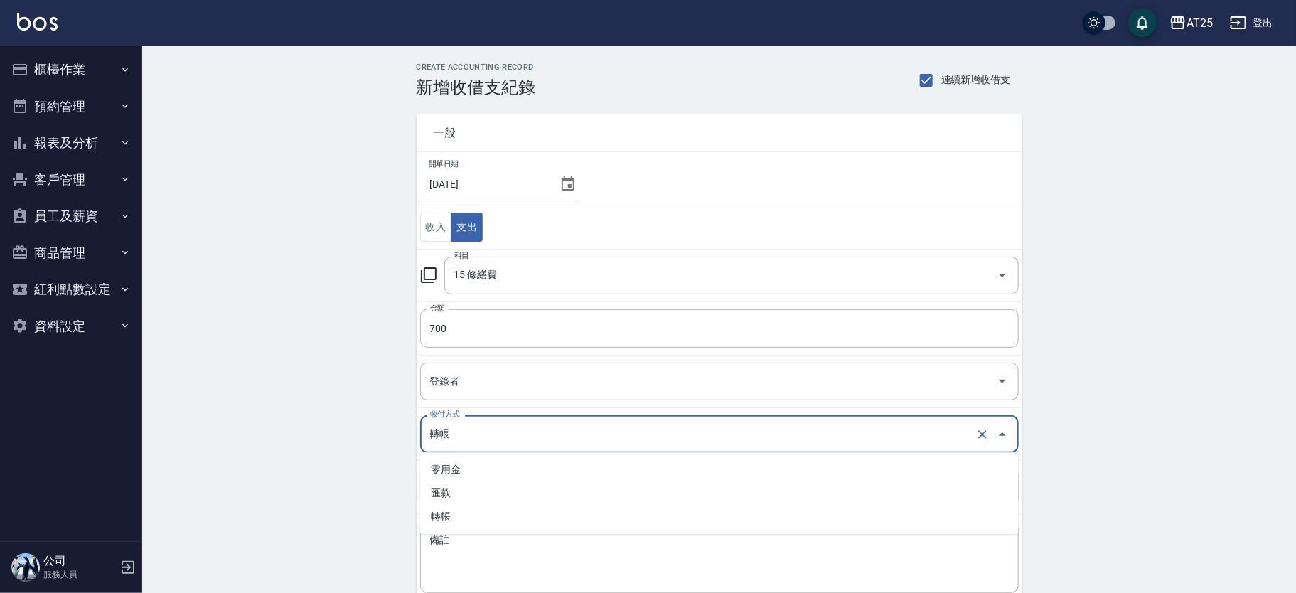
click at [483, 437] on input "轉帳" at bounding box center [700, 434] width 546 height 25
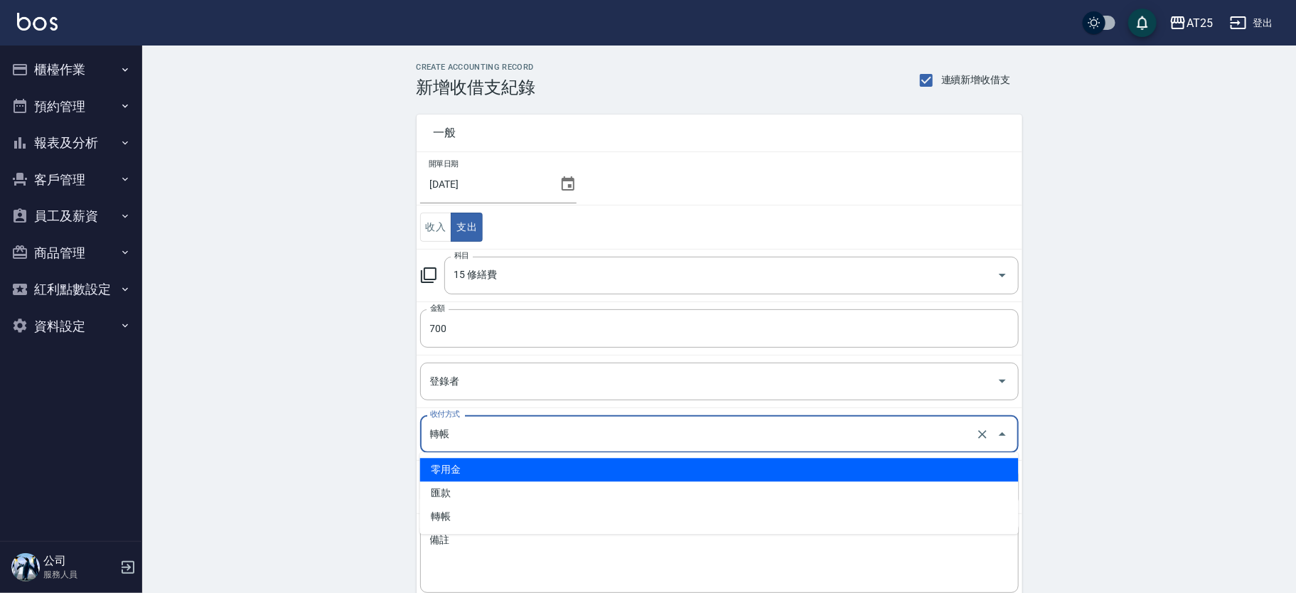
click at [471, 464] on li "零用金" at bounding box center [719, 469] width 599 height 23
type input "零用金"
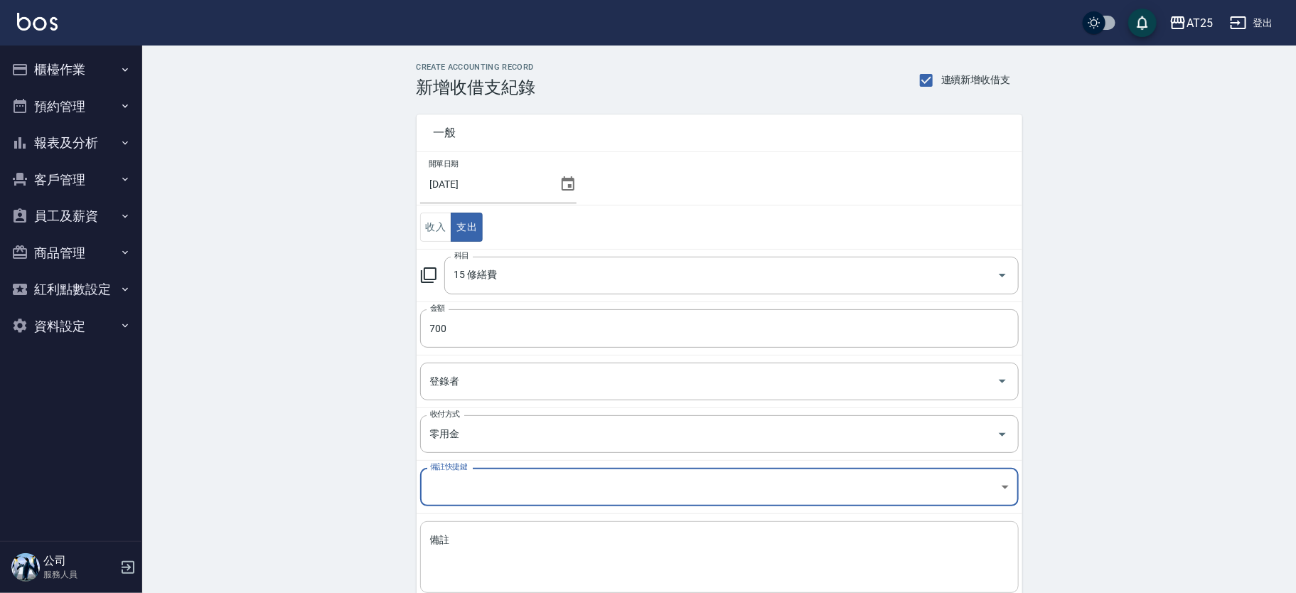
click at [494, 555] on textarea "備註" at bounding box center [719, 557] width 579 height 48
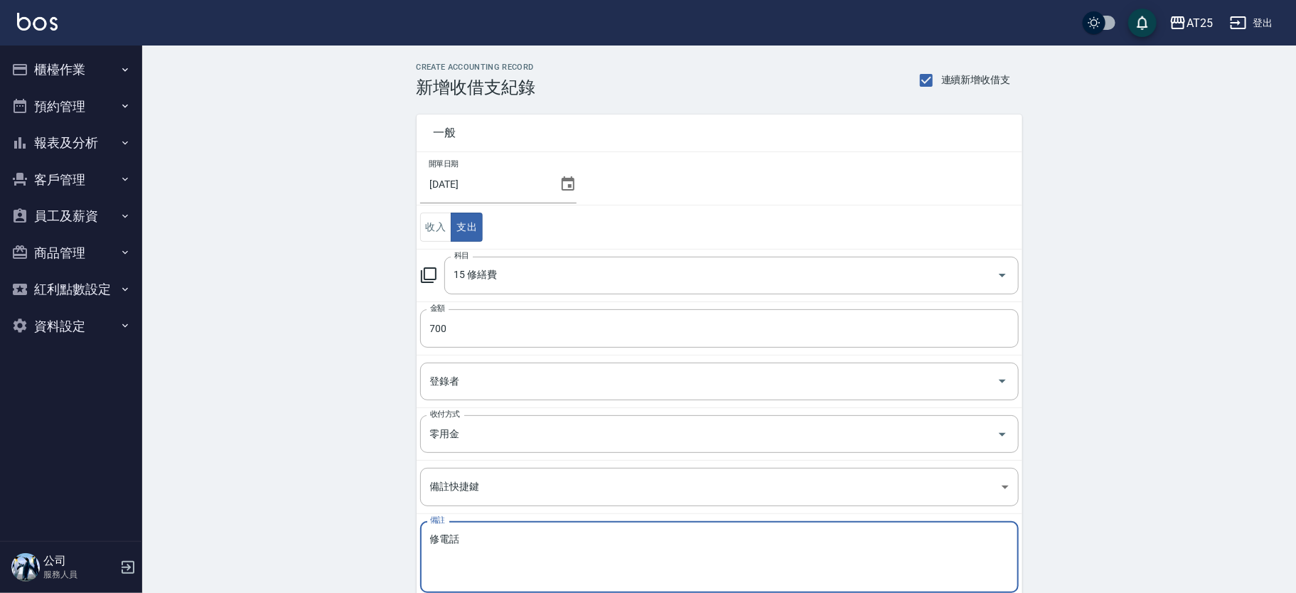
scroll to position [85, 0]
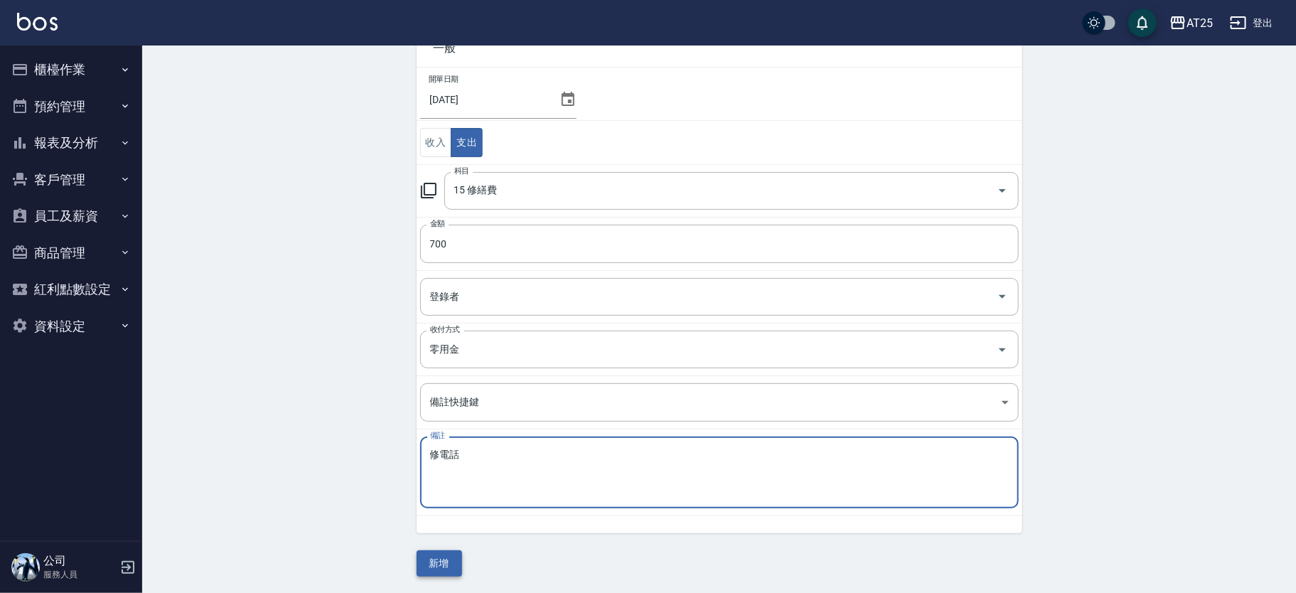
type textarea "修電話"
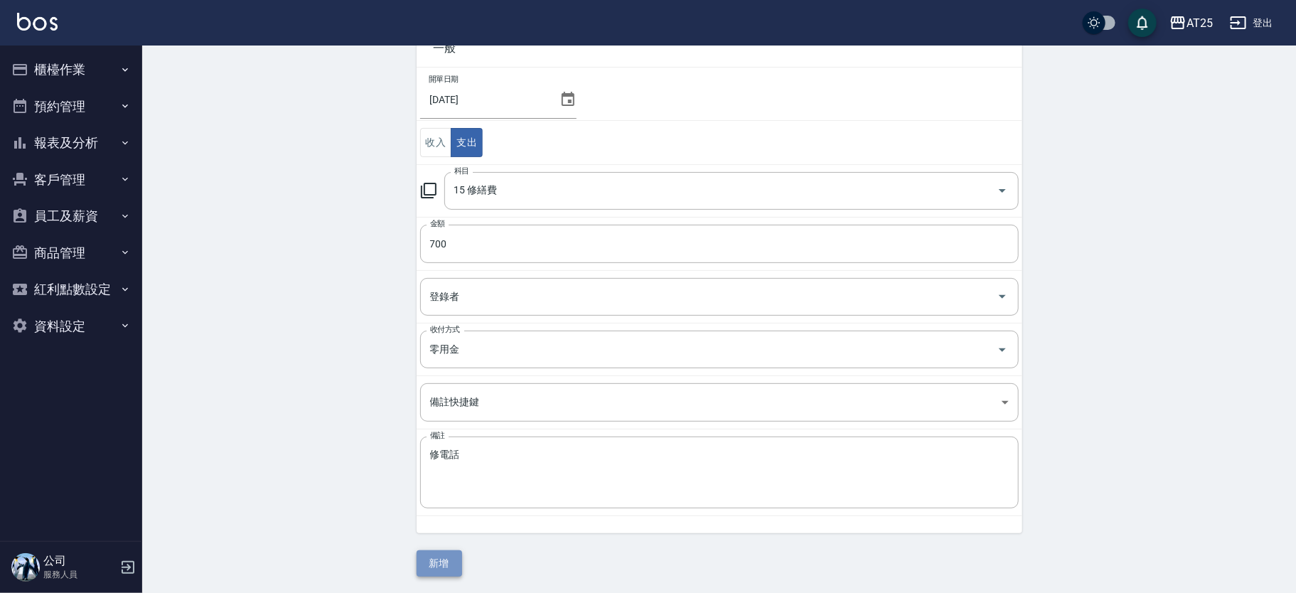
click at [436, 562] on button "新增" at bounding box center [440, 563] width 46 height 26
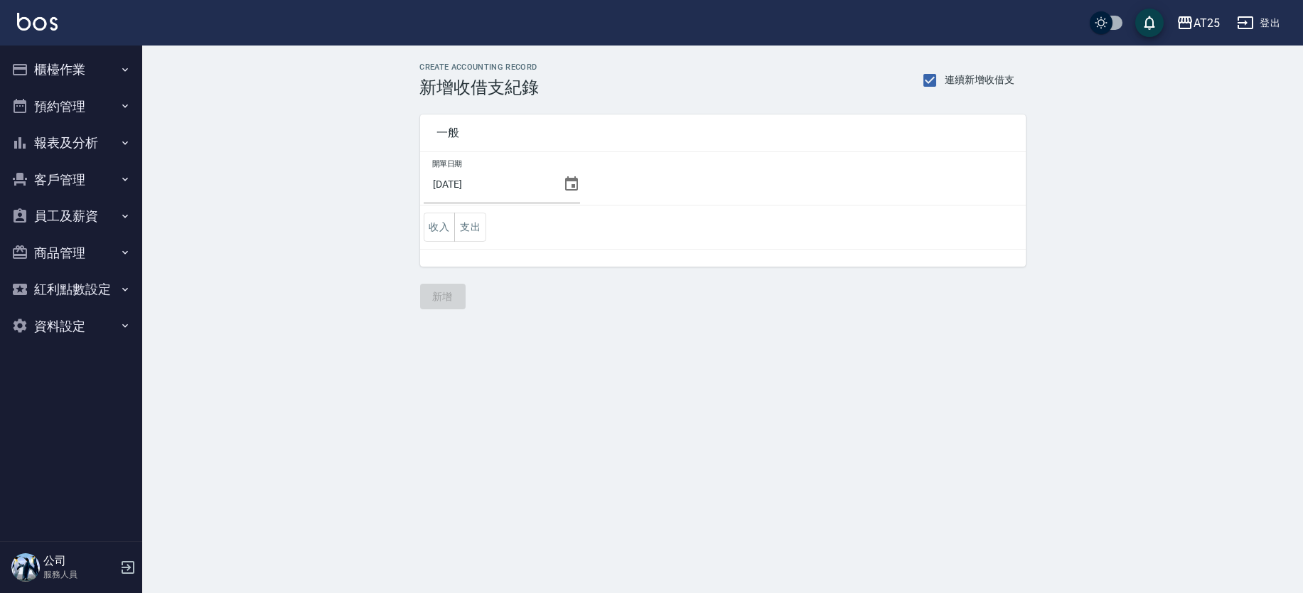
click at [565, 178] on icon at bounding box center [571, 183] width 13 height 14
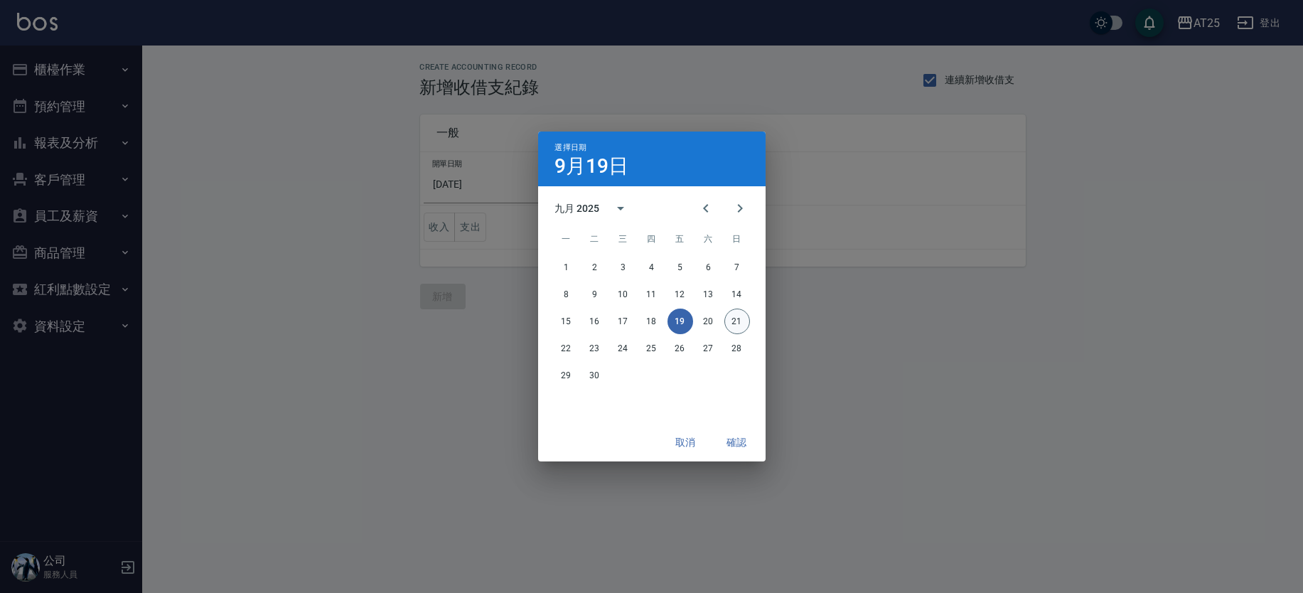
click at [739, 319] on button "21" at bounding box center [738, 322] width 26 height 26
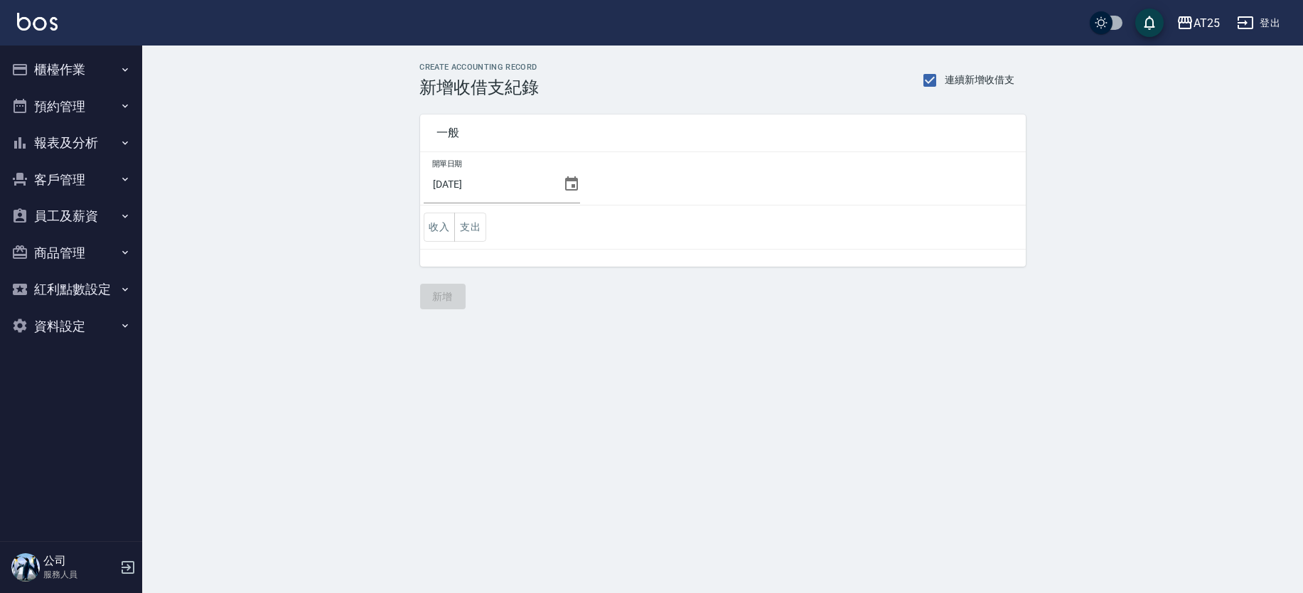
click at [478, 226] on button "支出" at bounding box center [470, 227] width 32 height 29
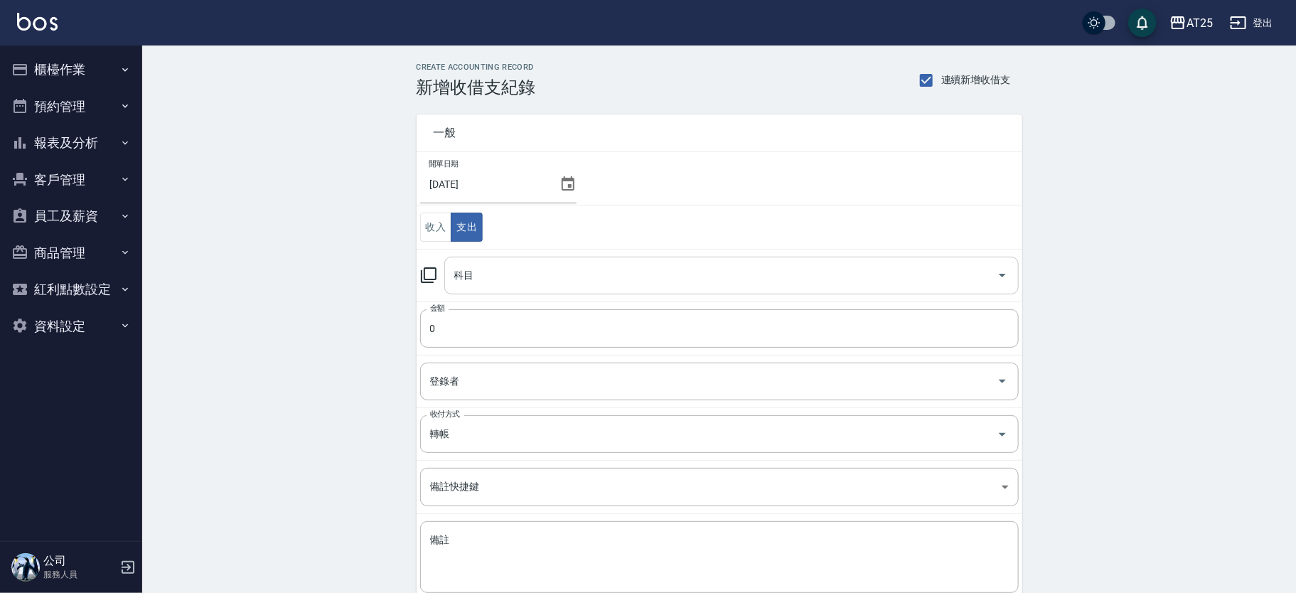
click at [658, 270] on input "科目" at bounding box center [721, 275] width 540 height 25
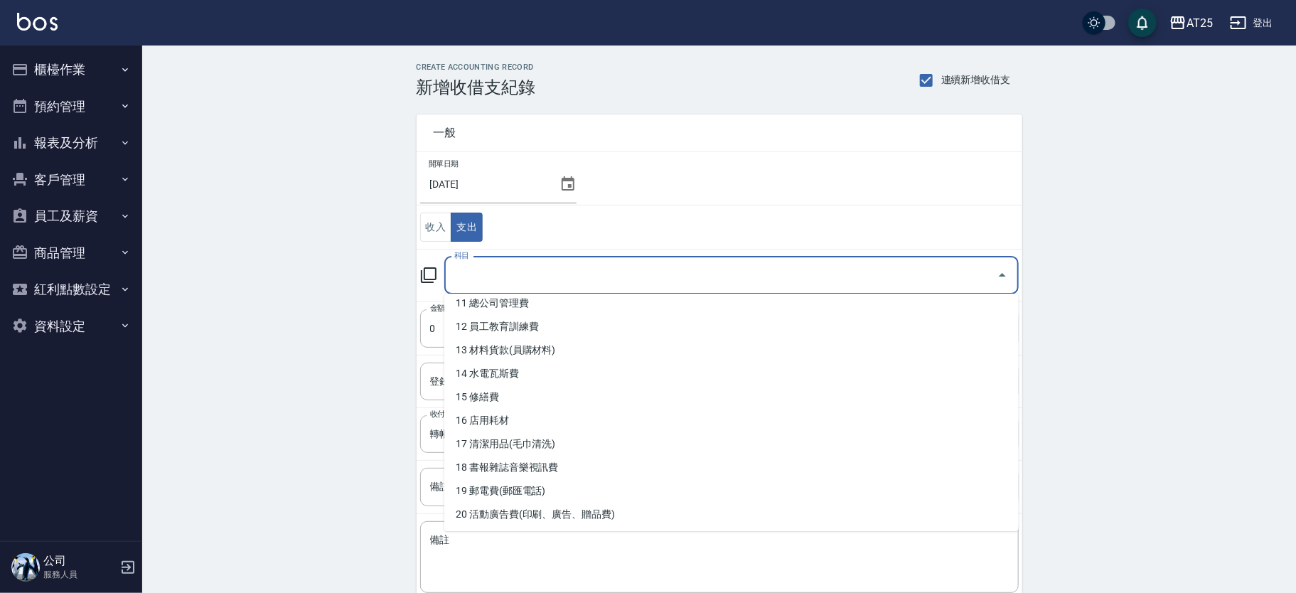
scroll to position [277, 0]
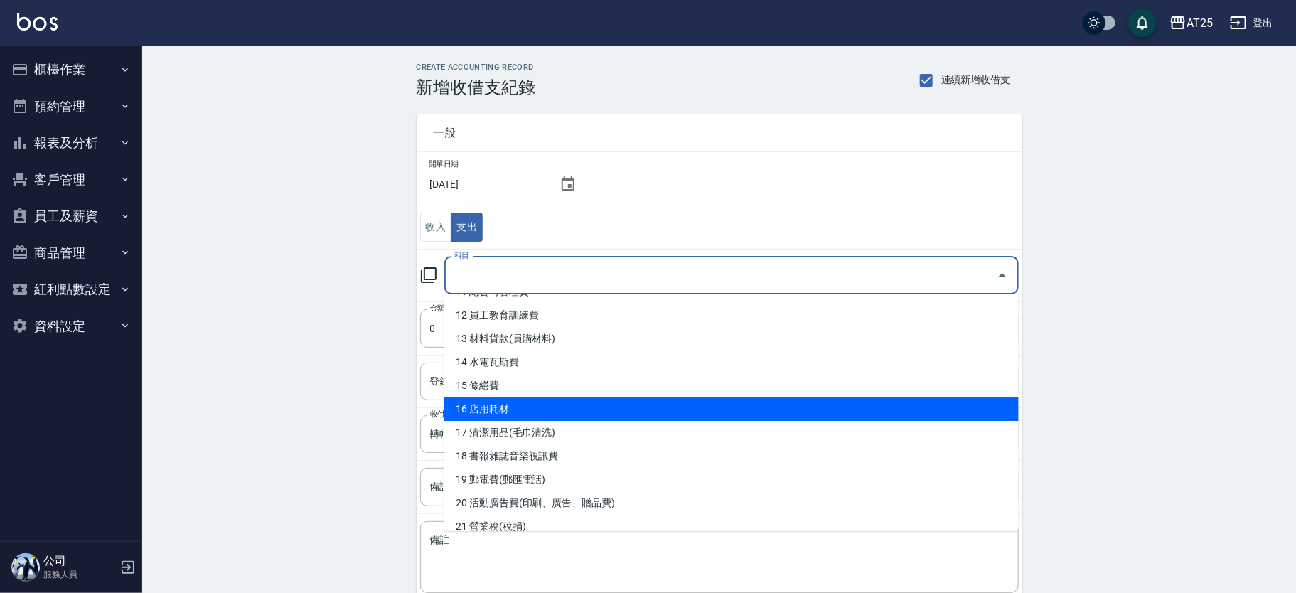
click at [931, 400] on li "16 店用耗材" at bounding box center [731, 408] width 575 height 23
type input "16 店用耗材"
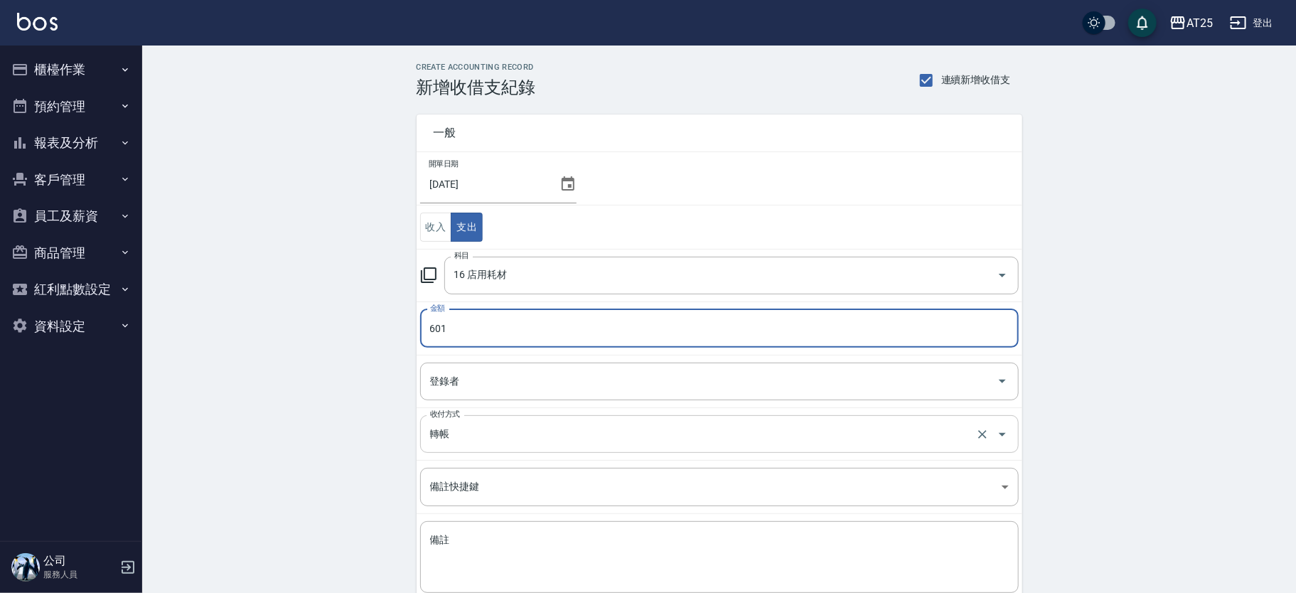
type input "601"
click at [523, 445] on input "轉帳" at bounding box center [700, 434] width 546 height 25
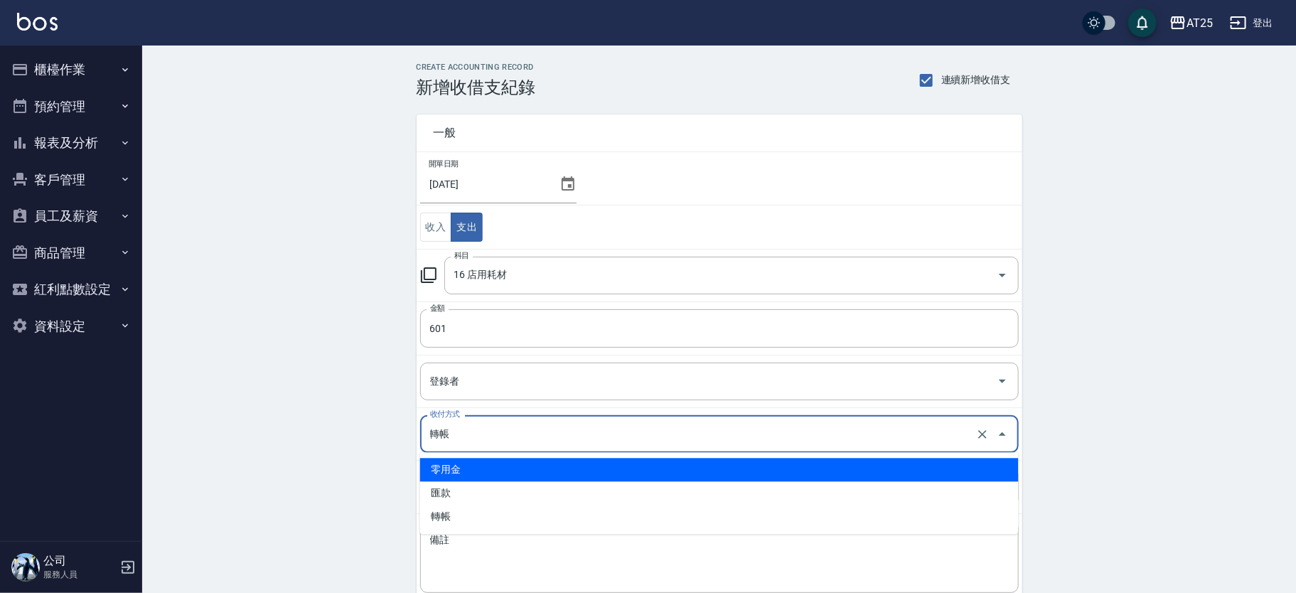
click at [481, 474] on li "零用金" at bounding box center [719, 469] width 599 height 23
type input "零用金"
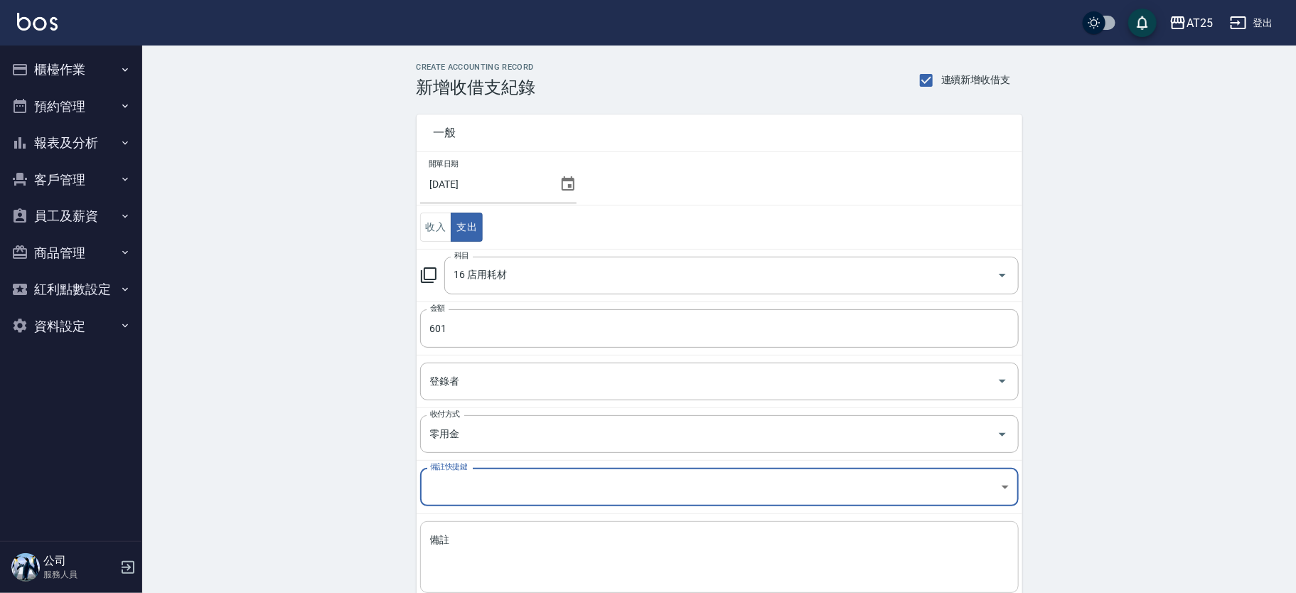
click at [495, 533] on textarea "備註" at bounding box center [719, 557] width 579 height 48
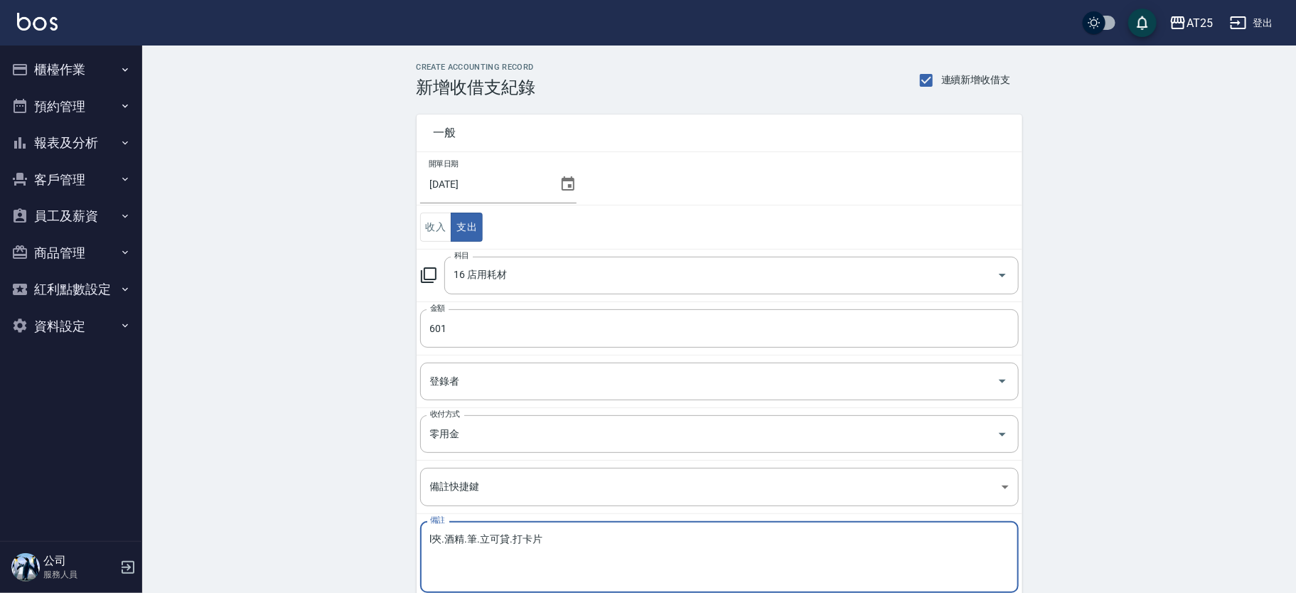
scroll to position [85, 0]
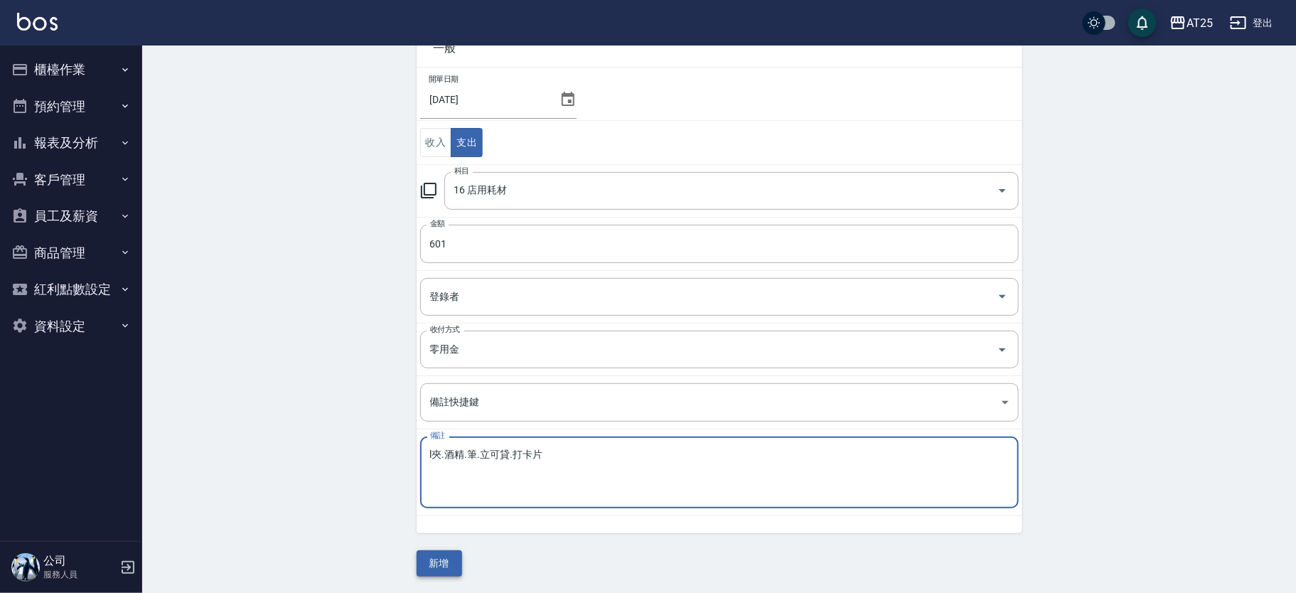
type textarea "l夾.酒精.筆.立可貸.打卡片"
click at [437, 564] on button "新增" at bounding box center [440, 563] width 46 height 26
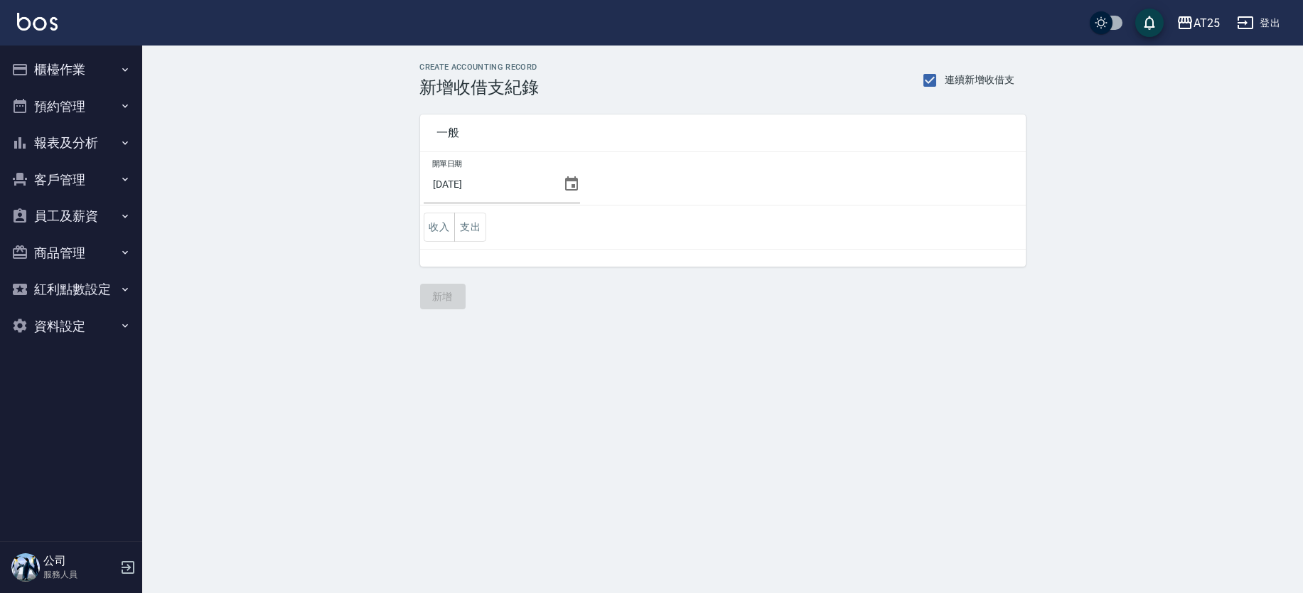
click at [120, 61] on button "櫃檯作業" at bounding box center [71, 69] width 131 height 37
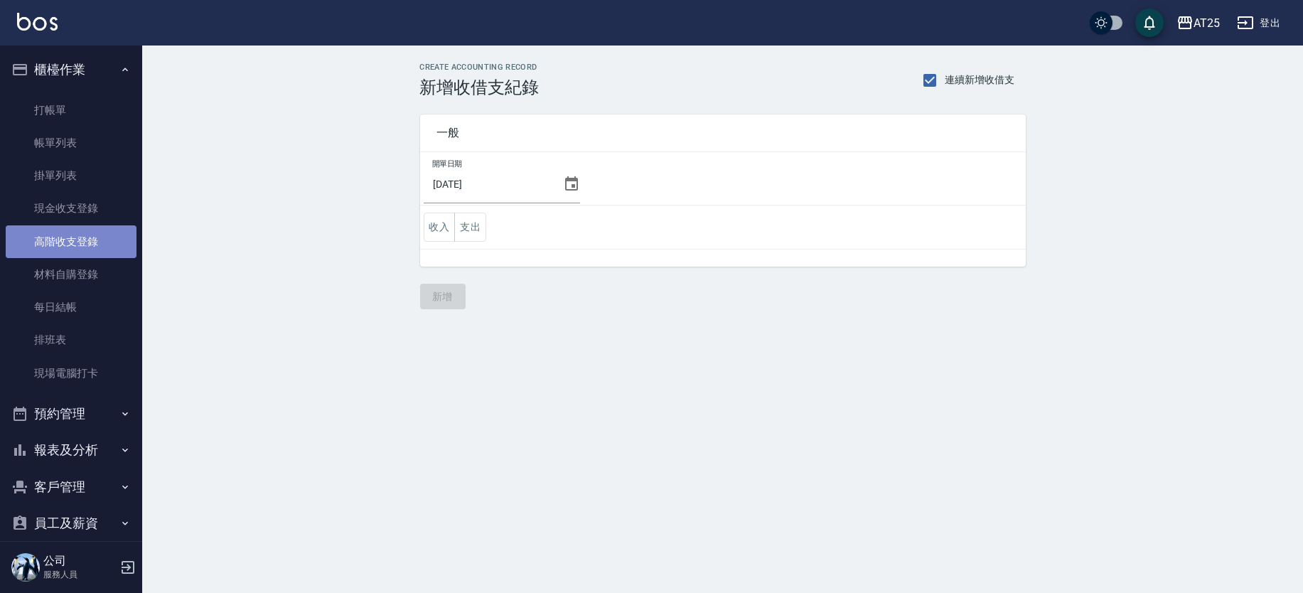
click at [85, 233] on link "高階收支登錄" at bounding box center [71, 241] width 131 height 33
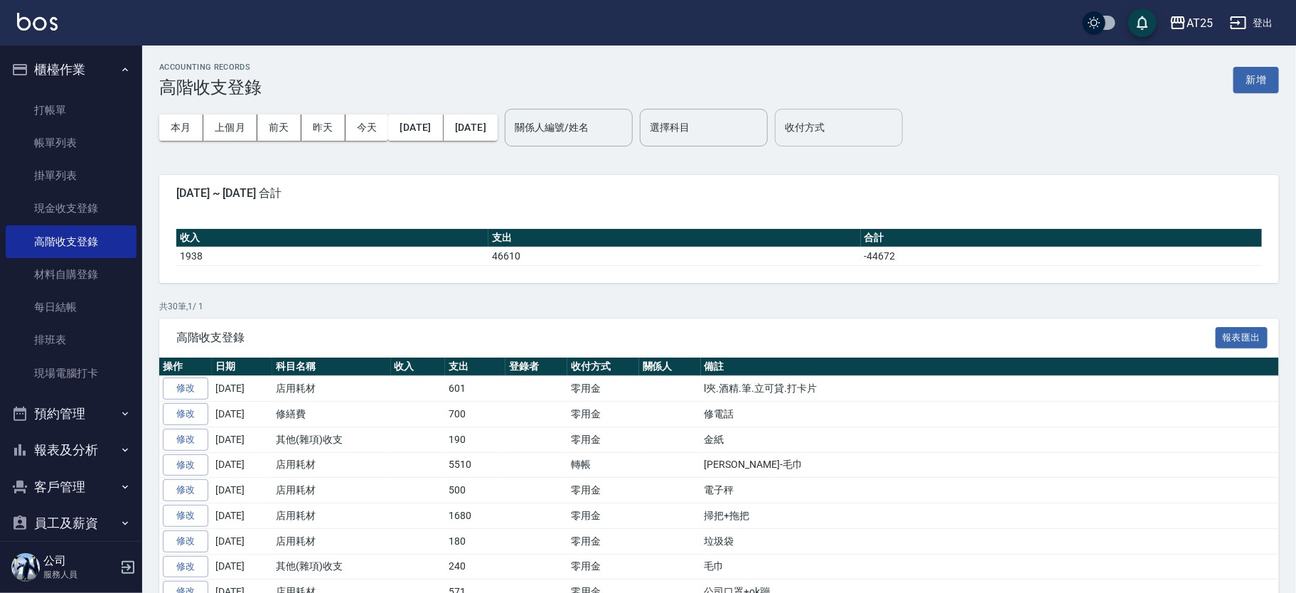
click at [897, 123] on input "收付方式" at bounding box center [838, 127] width 115 height 25
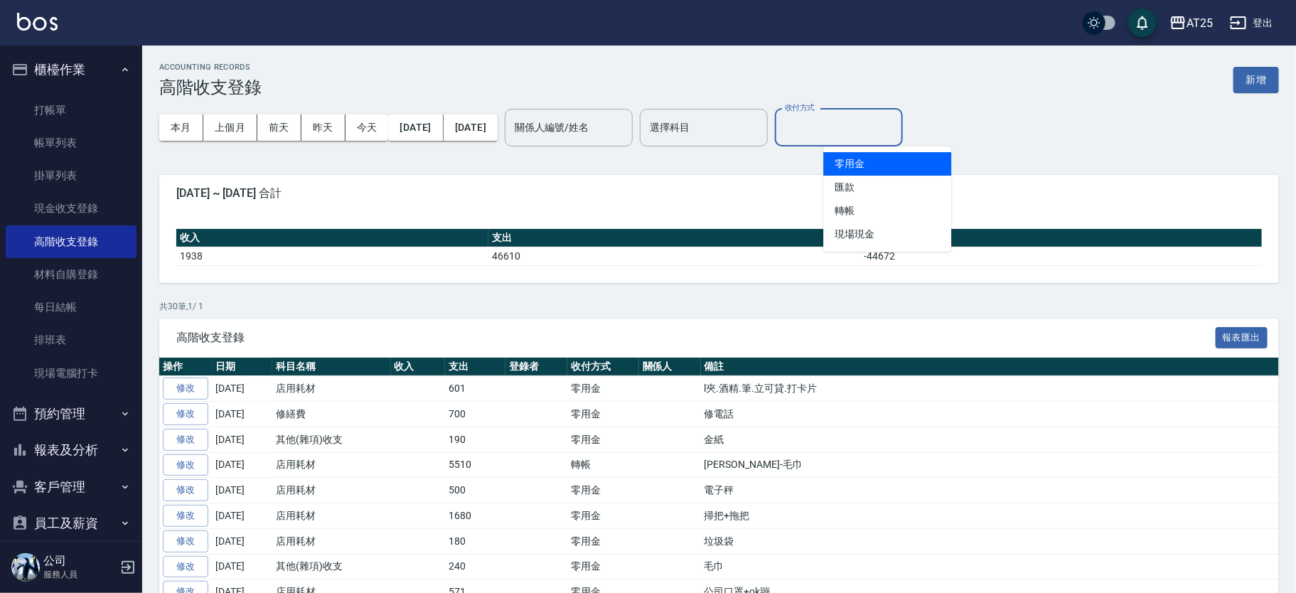
click at [916, 162] on li "零用金" at bounding box center [887, 163] width 128 height 23
type input "零用金"
